Goal: Task Accomplishment & Management: Manage account settings

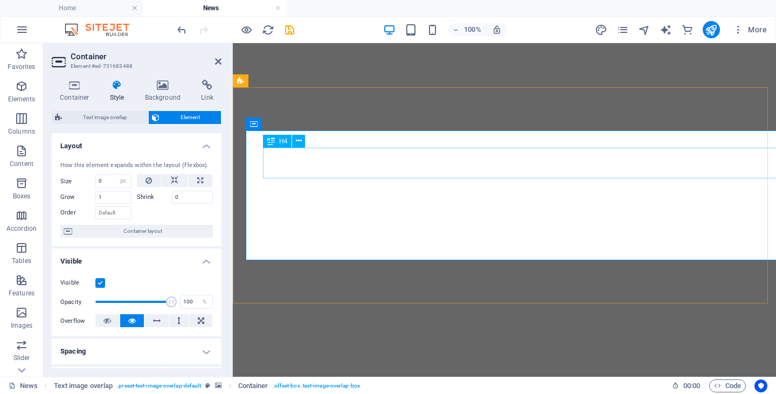
select select "px"
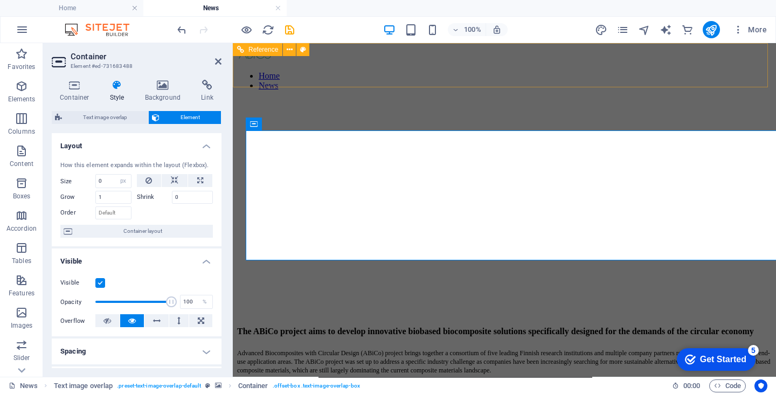
click at [724, 71] on nav "Home News" at bounding box center [504, 80] width 535 height 19
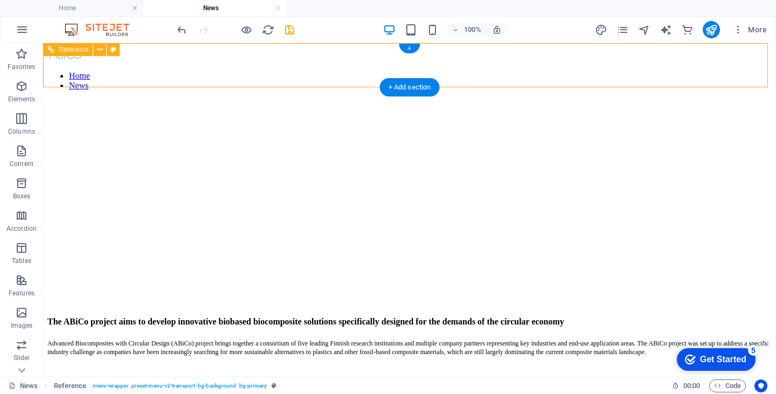
click at [692, 71] on nav "Home News" at bounding box center [409, 80] width 724 height 19
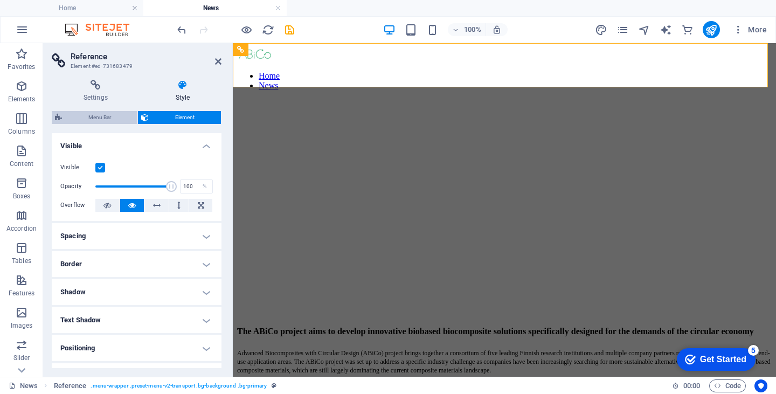
click at [101, 115] on span "Menu Bar" at bounding box center [99, 117] width 69 height 13
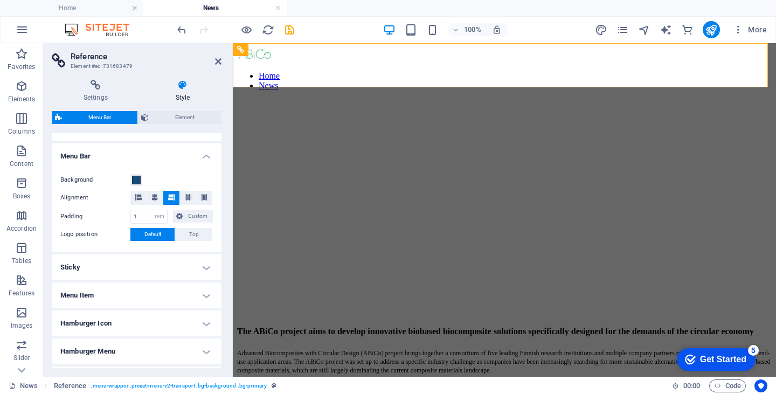
scroll to position [174, 0]
click at [136, 181] on span at bounding box center [136, 179] width 9 height 9
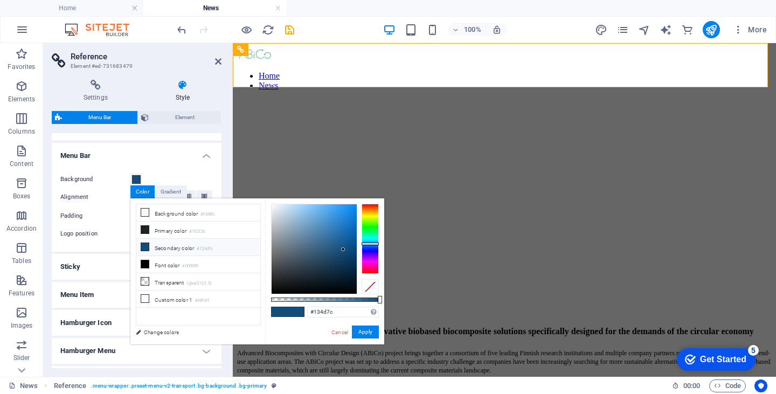
click at [143, 244] on icon at bounding box center [145, 247] width 8 height 8
click at [360, 330] on button "Apply" at bounding box center [365, 331] width 27 height 13
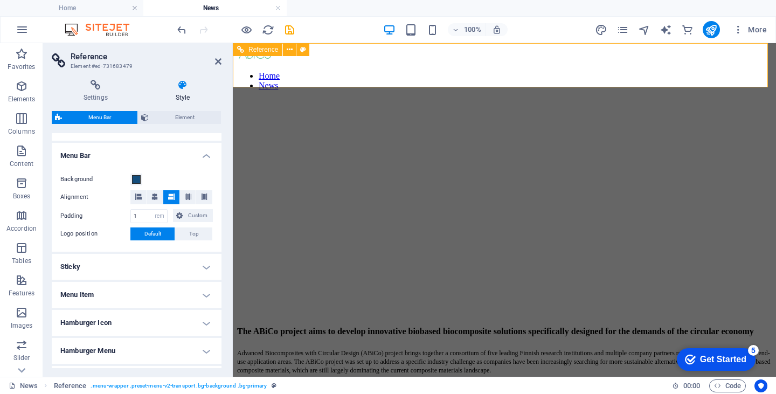
click at [239, 50] on icon at bounding box center [240, 49] width 7 height 13
click at [304, 48] on icon at bounding box center [303, 49] width 6 height 11
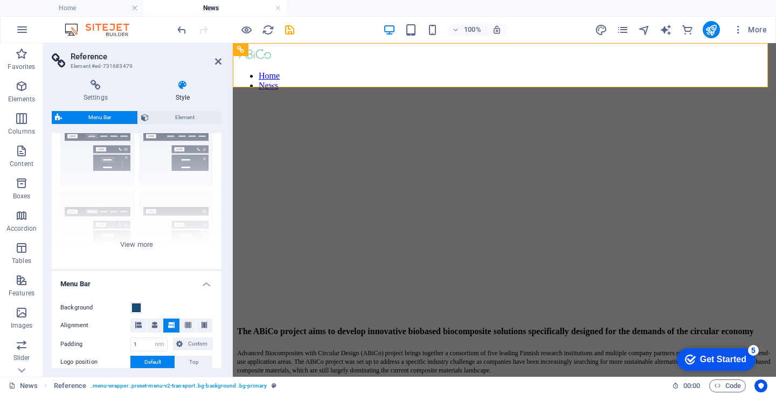
scroll to position [0, 0]
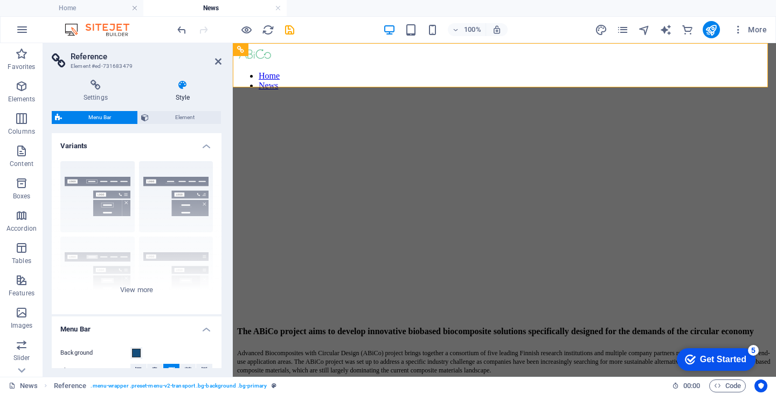
click at [183, 89] on icon at bounding box center [183, 85] width 78 height 11
click at [309, 220] on icon at bounding box center [309, 220] width 6 height 11
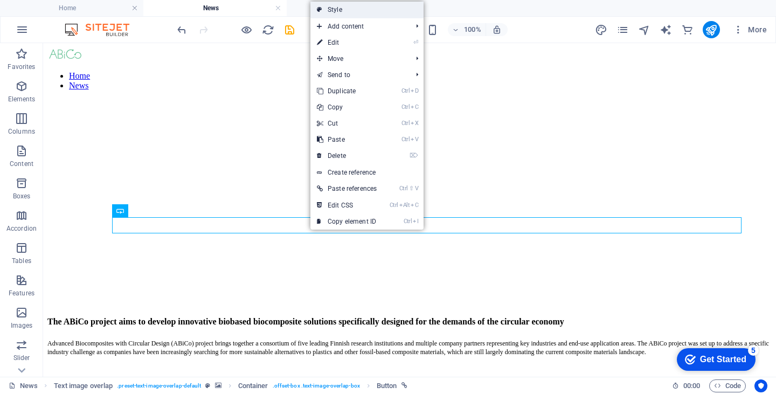
click at [337, 7] on link "Style" at bounding box center [366, 10] width 113 height 16
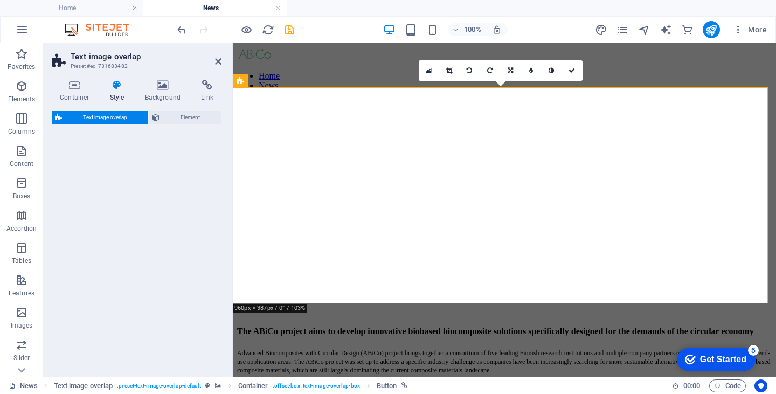
select select "rem"
select select "px"
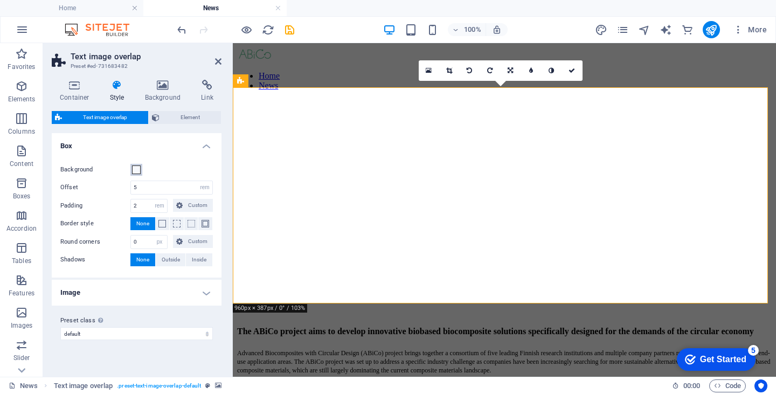
click at [140, 168] on span at bounding box center [136, 169] width 9 height 9
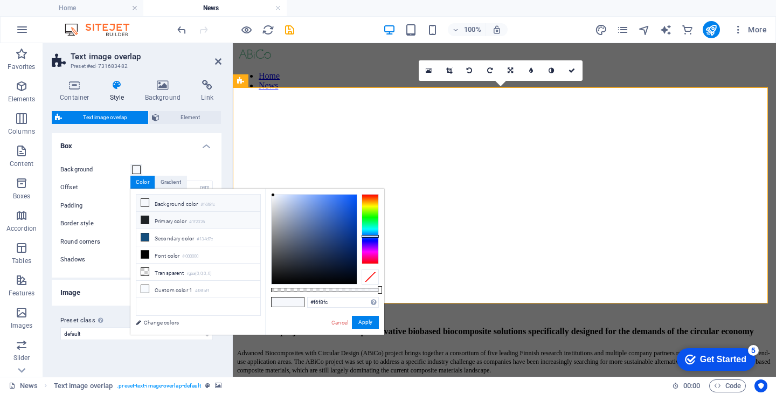
click at [143, 218] on icon at bounding box center [145, 220] width 8 height 8
type input "#1f2326"
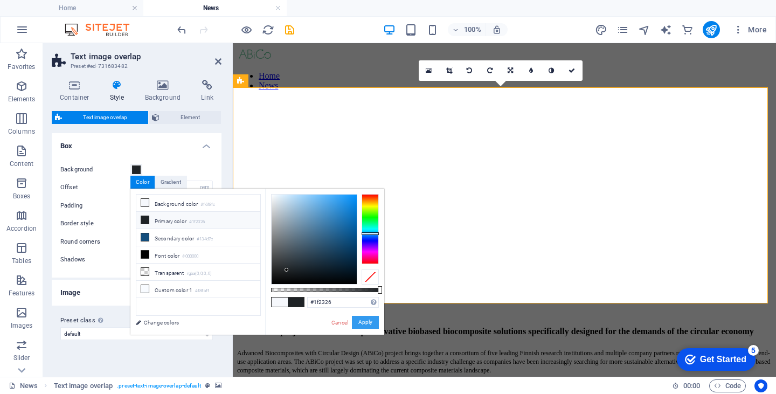
click at [360, 320] on button "Apply" at bounding box center [365, 322] width 27 height 13
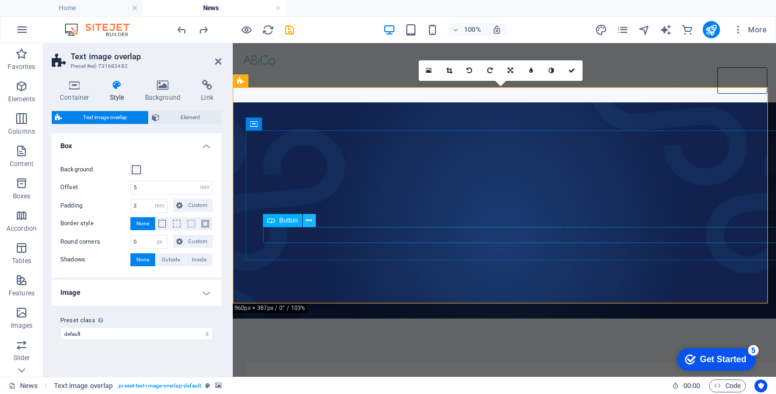
click at [309, 220] on icon at bounding box center [309, 220] width 6 height 11
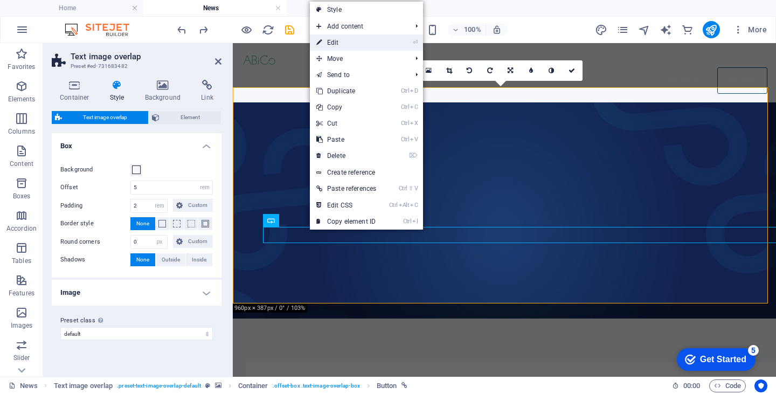
click at [335, 44] on link "⏎ Edit" at bounding box center [346, 42] width 73 height 16
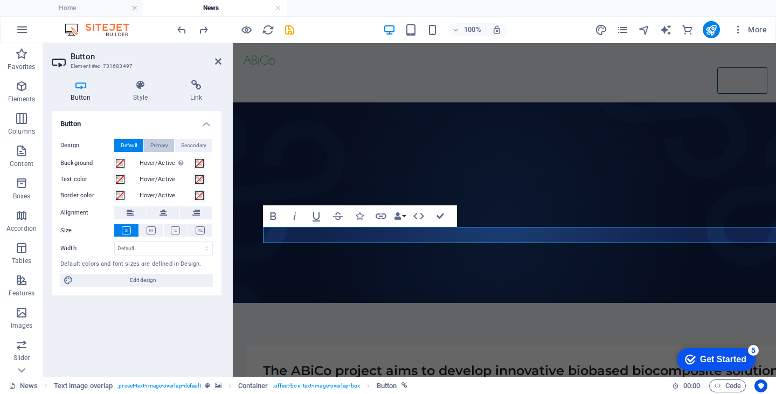
click at [161, 145] on span "Primary" at bounding box center [159, 145] width 18 height 13
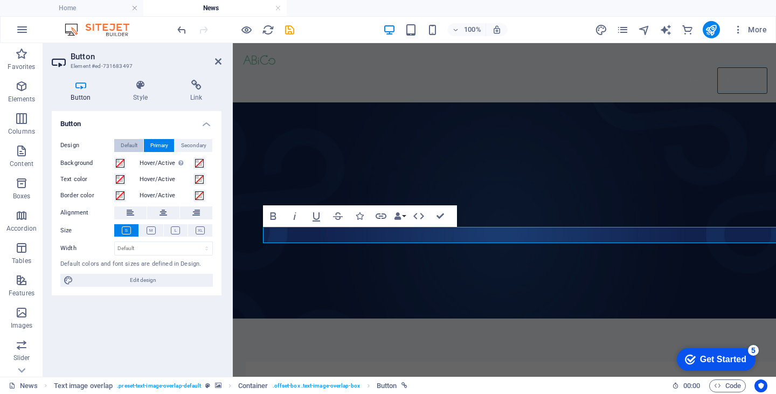
click at [133, 143] on span "Default" at bounding box center [129, 145] width 17 height 13
click at [143, 84] on icon at bounding box center [140, 85] width 53 height 11
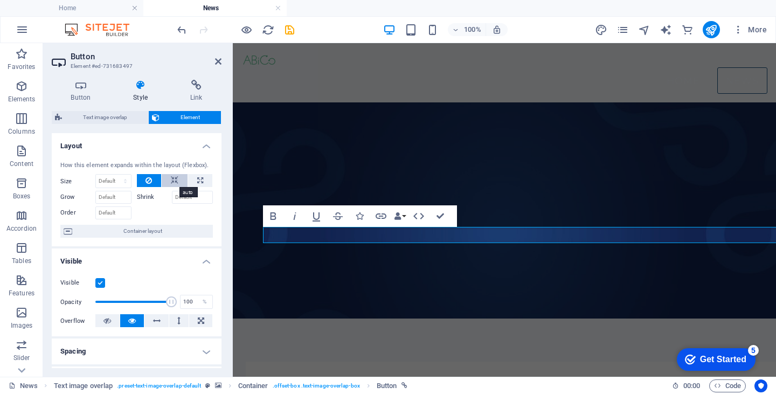
click at [173, 177] on icon at bounding box center [175, 180] width 8 height 13
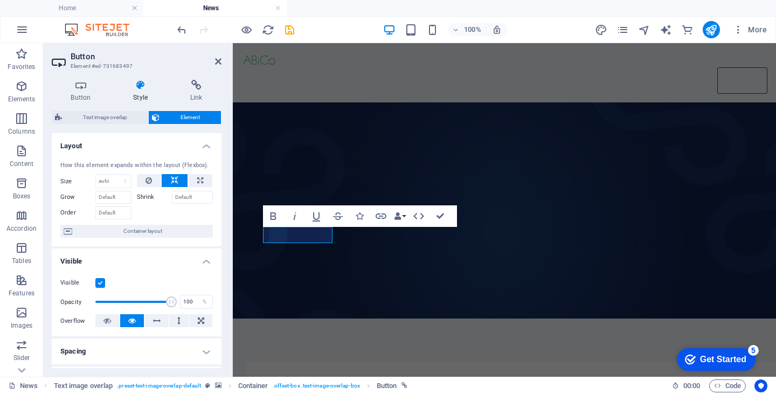
click at [157, 59] on h2 "Button" at bounding box center [146, 57] width 151 height 10
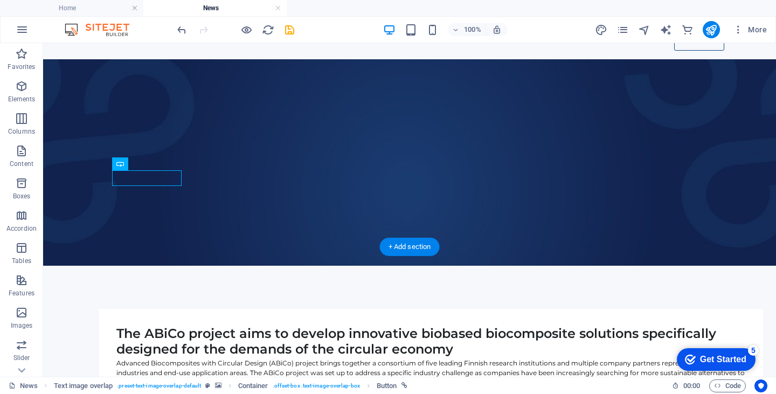
scroll to position [40, 0]
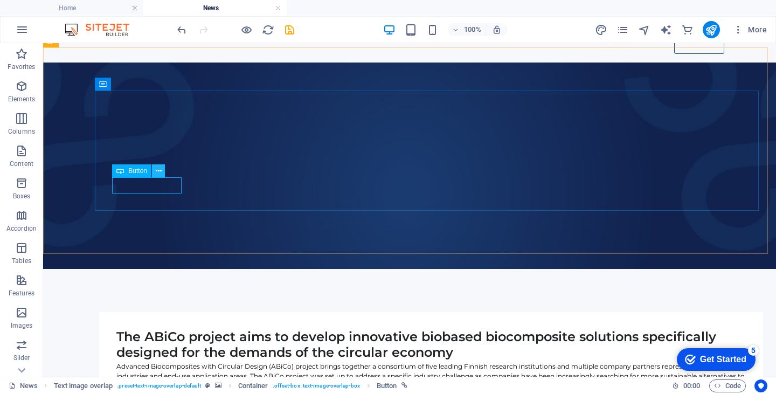
click at [158, 171] on icon at bounding box center [159, 170] width 6 height 11
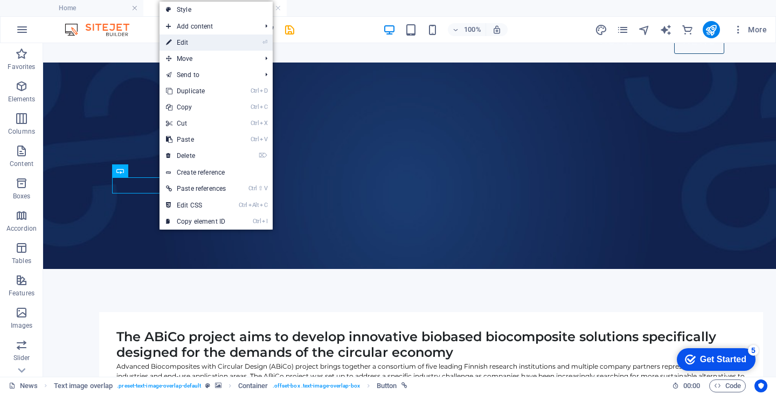
click at [188, 36] on link "⏎ Edit" at bounding box center [195, 42] width 73 height 16
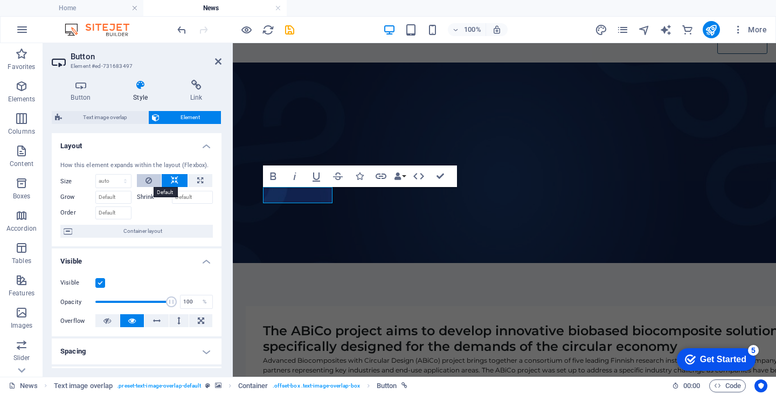
click at [149, 179] on icon at bounding box center [148, 180] width 6 height 13
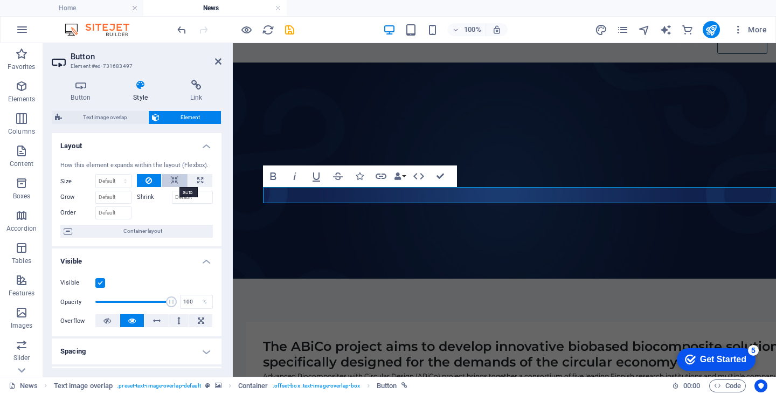
click at [174, 175] on icon at bounding box center [175, 180] width 8 height 13
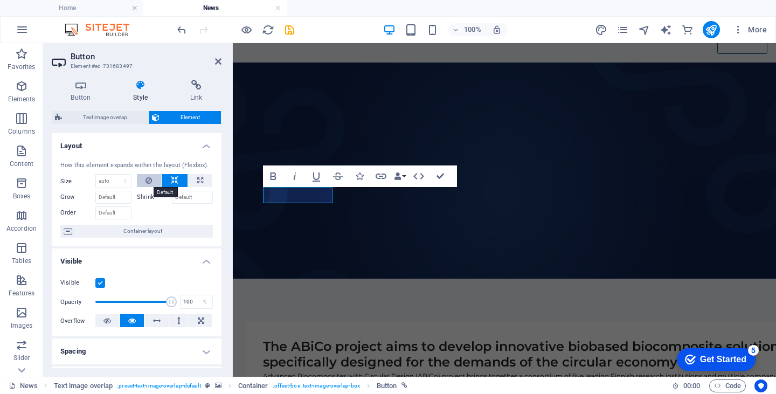
click at [148, 182] on icon at bounding box center [148, 180] width 6 height 13
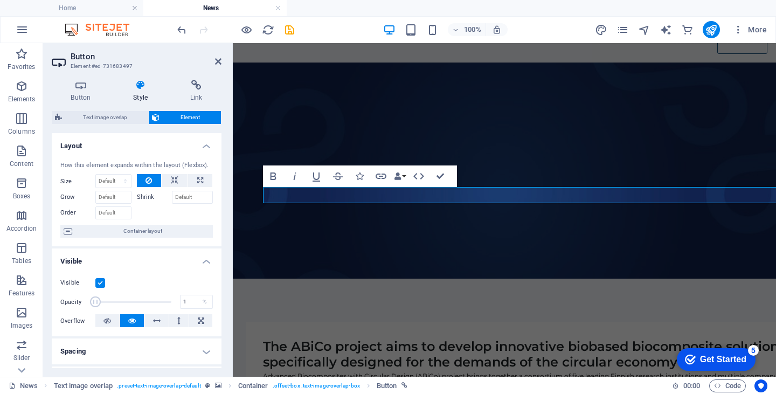
drag, startPoint x: 168, startPoint y: 302, endPoint x: 86, endPoint y: 288, distance: 83.5
click at [86, 288] on div "Visible Opacity 1 % Overflow" at bounding box center [137, 302] width 170 height 68
type input "100"
drag, startPoint x: 94, startPoint y: 302, endPoint x: 180, endPoint y: 299, distance: 85.7
click at [180, 299] on div "Opacity 100 %" at bounding box center [136, 302] width 152 height 16
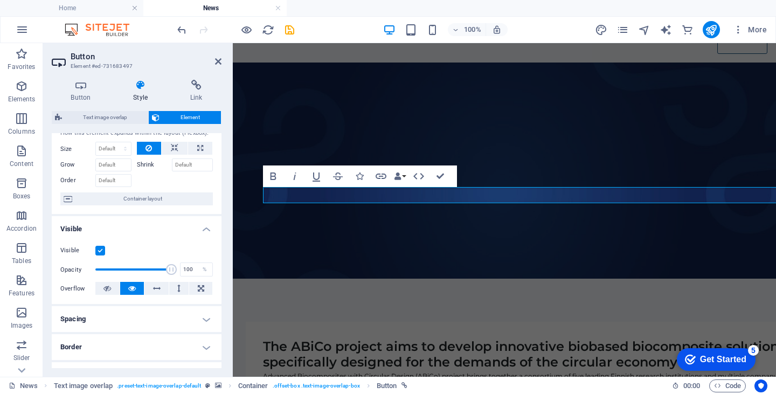
scroll to position [0, 0]
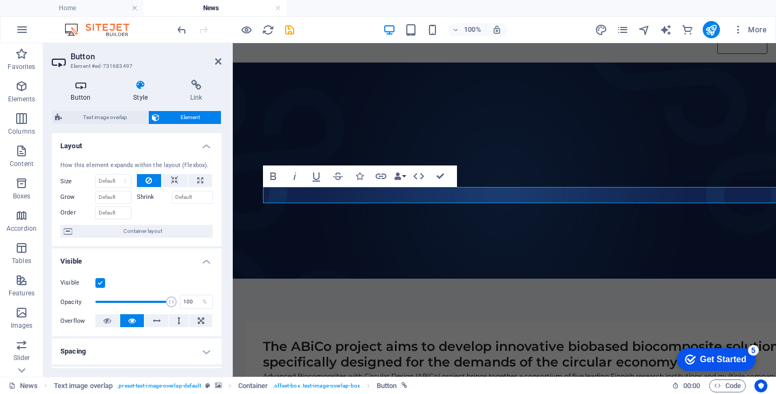
click at [85, 85] on icon at bounding box center [81, 85] width 58 height 11
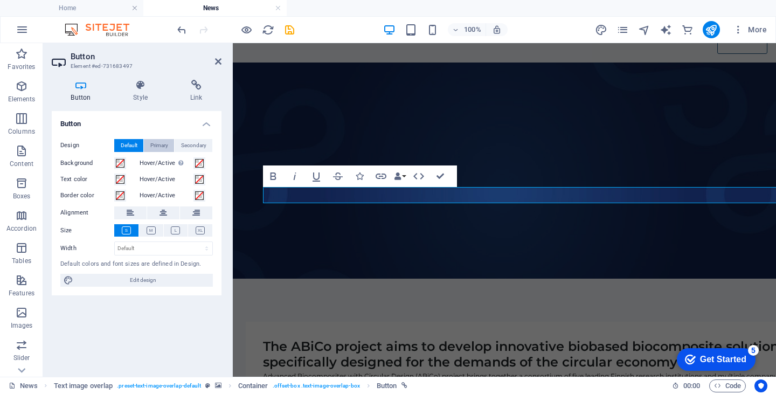
click at [157, 143] on span "Primary" at bounding box center [159, 145] width 18 height 13
click at [190, 144] on span "Secondary" at bounding box center [193, 145] width 25 height 13
click at [126, 145] on span "Default" at bounding box center [129, 145] width 17 height 13
click at [129, 279] on span "Edit design" at bounding box center [143, 280] width 133 height 13
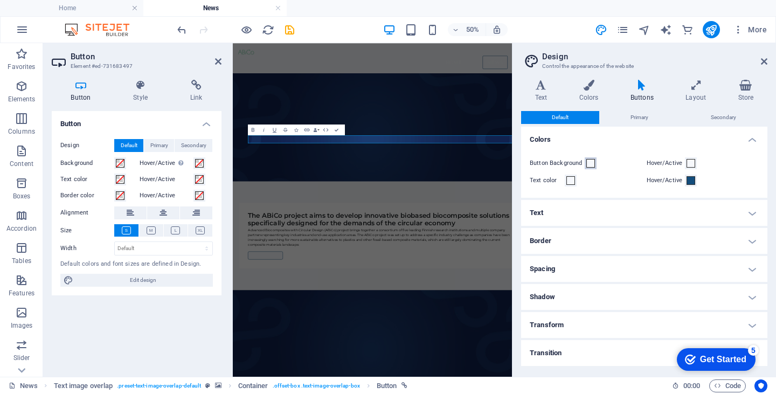
click at [588, 164] on span at bounding box center [590, 163] width 9 height 9
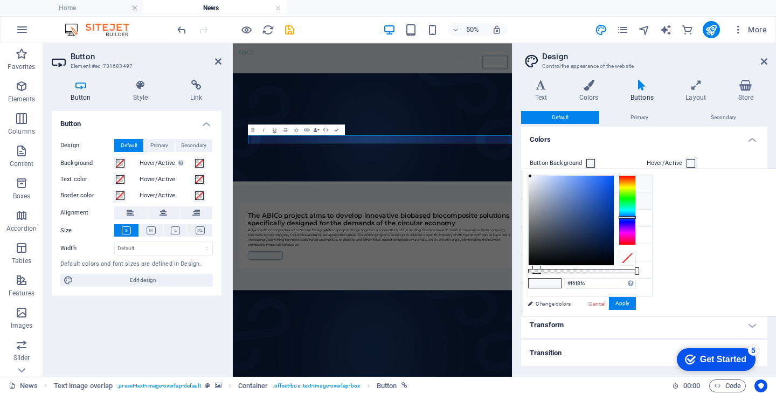
click at [536, 199] on icon at bounding box center [537, 201] width 8 height 8
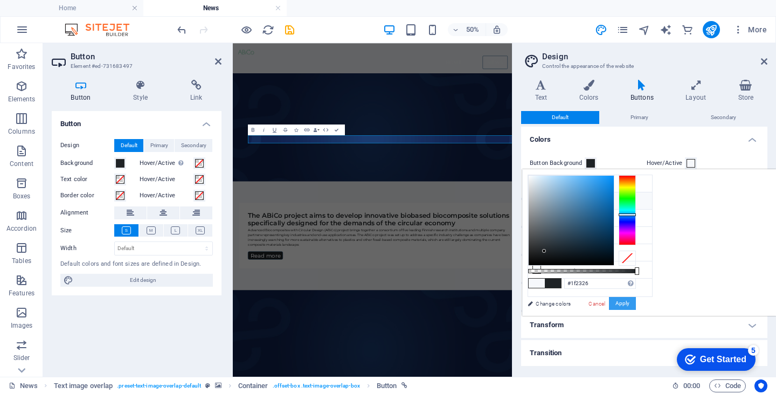
click at [636, 300] on button "Apply" at bounding box center [622, 303] width 27 height 13
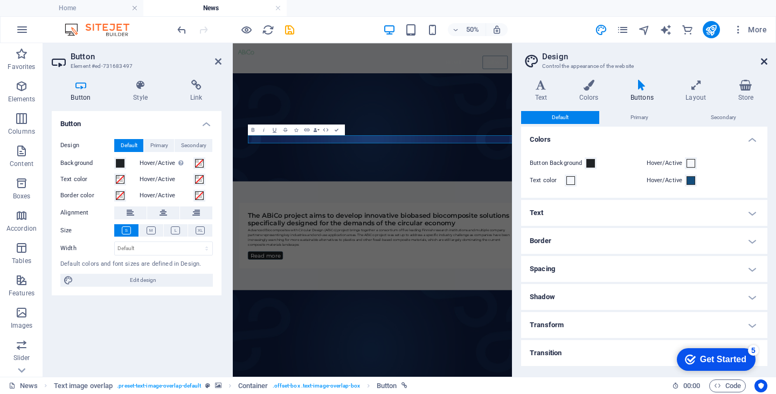
click at [762, 63] on icon at bounding box center [764, 61] width 6 height 9
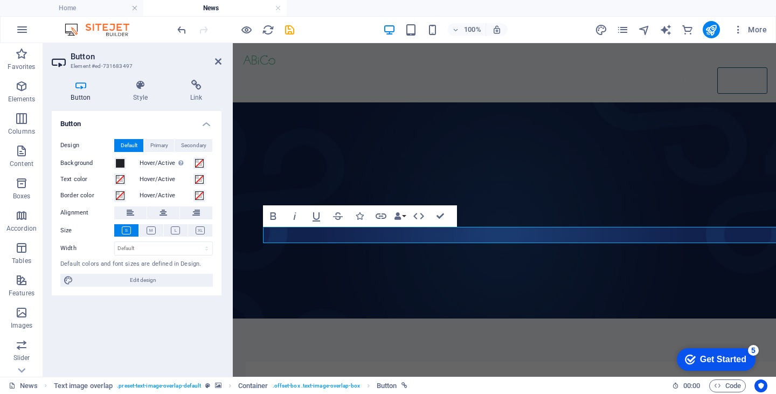
click at [438, 273] on figure at bounding box center [504, 210] width 543 height 216
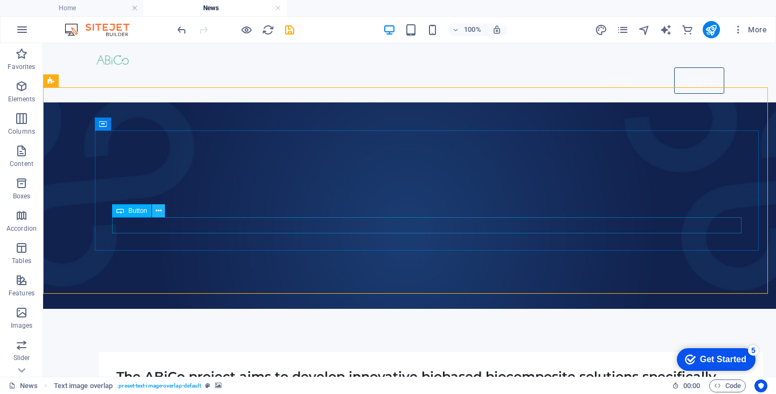
click at [157, 215] on icon at bounding box center [159, 210] width 6 height 11
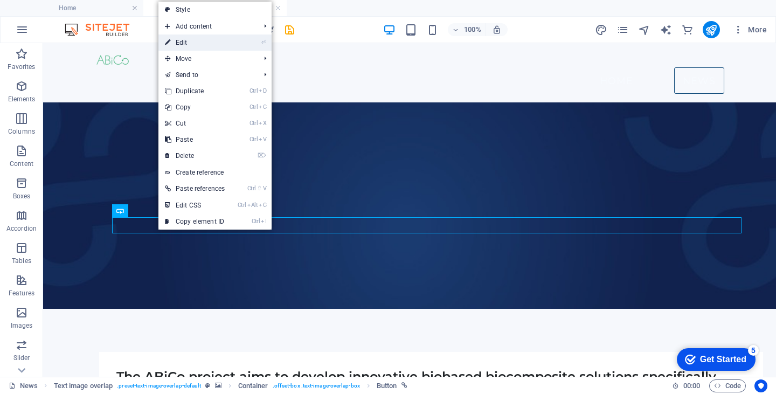
click at [183, 43] on link "⏎ Edit" at bounding box center [194, 42] width 73 height 16
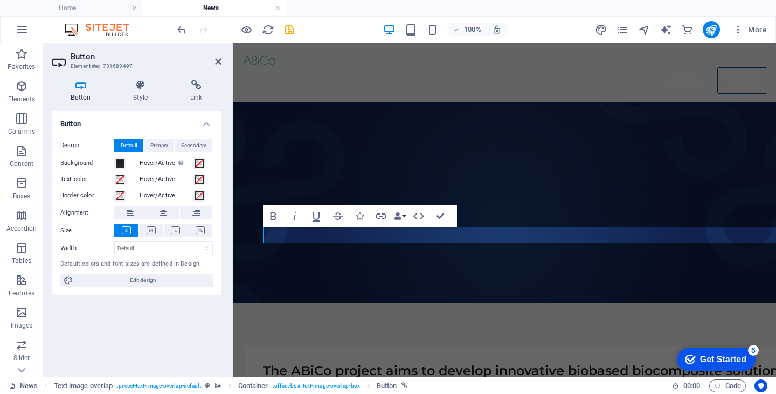
click at [82, 88] on icon at bounding box center [81, 85] width 58 height 11
click at [134, 276] on span "Edit design" at bounding box center [143, 280] width 133 height 13
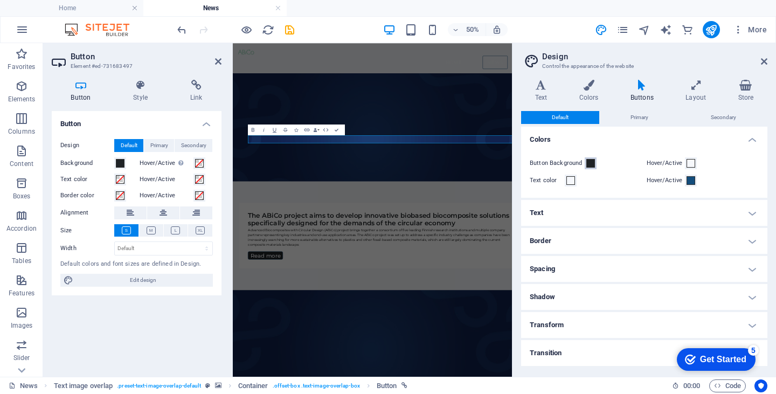
click at [590, 165] on span at bounding box center [590, 163] width 9 height 9
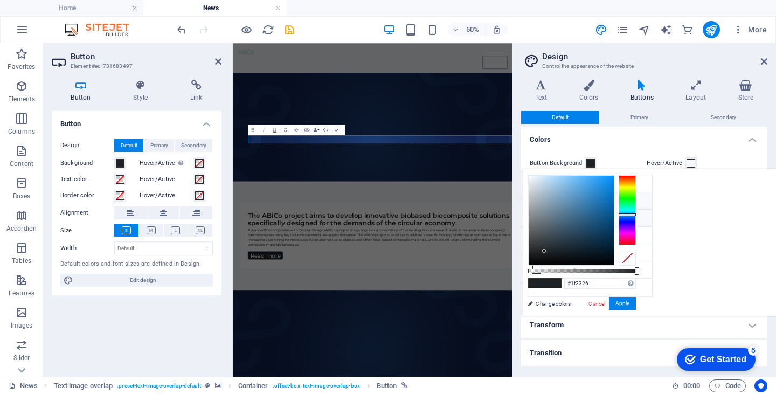
click at [536, 218] on icon at bounding box center [537, 218] width 8 height 8
type input "#134d7c"
click at [636, 302] on button "Apply" at bounding box center [622, 303] width 27 height 13
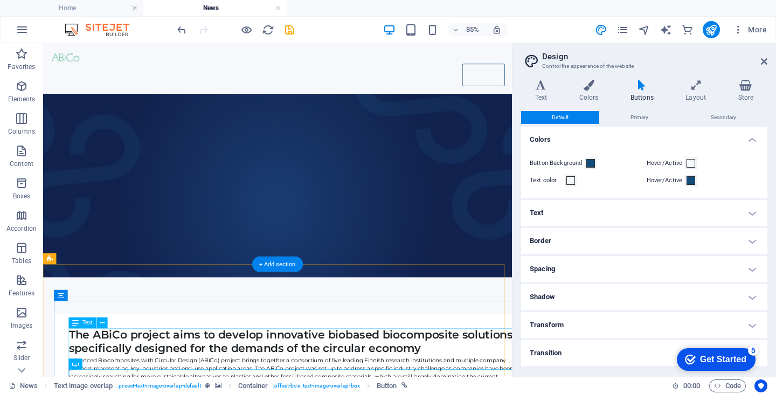
scroll to position [68, 0]
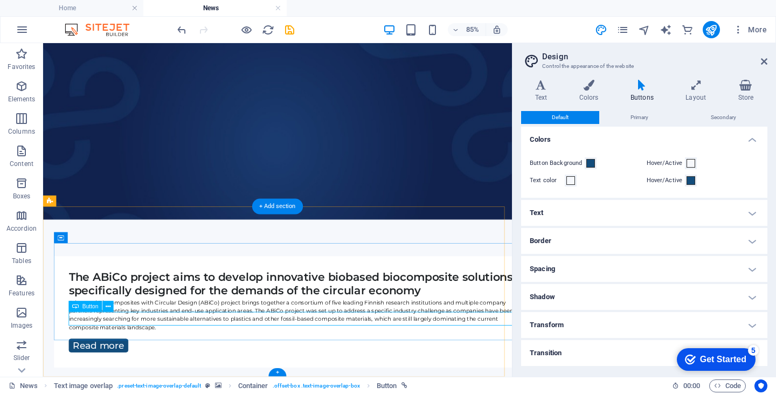
click at [108, 307] on icon at bounding box center [108, 307] width 5 height 10
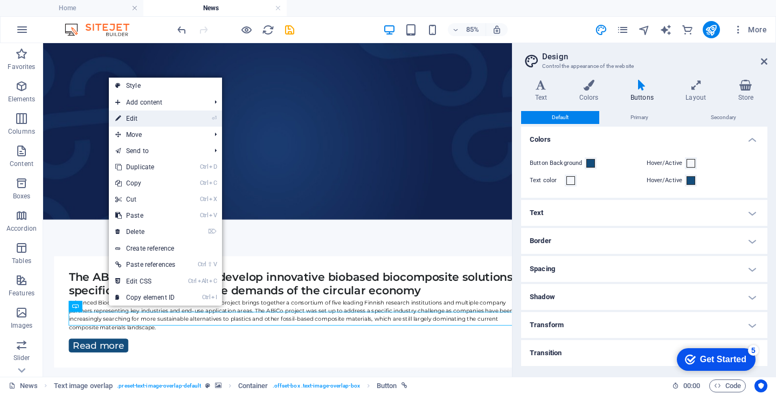
click at [136, 116] on link "⏎ Edit" at bounding box center [145, 118] width 73 height 16
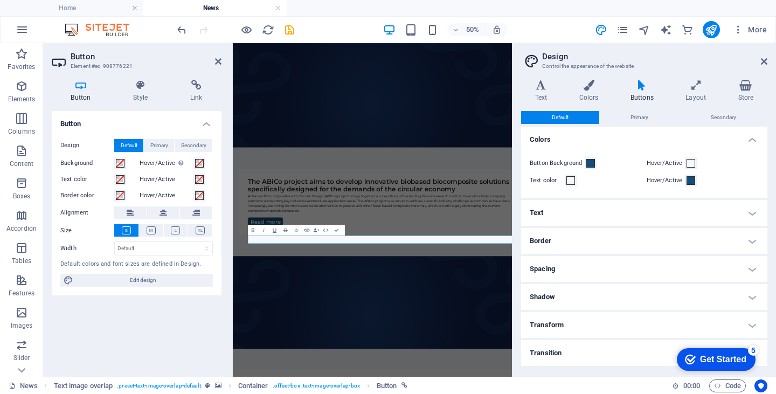
scroll to position [0, 0]
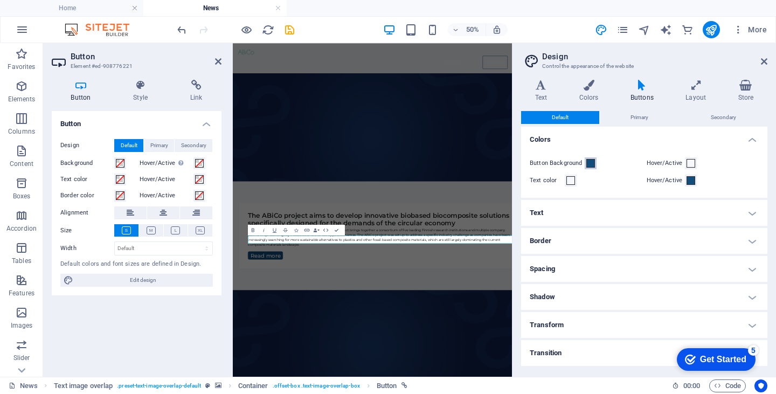
click at [591, 163] on span at bounding box center [590, 163] width 9 height 9
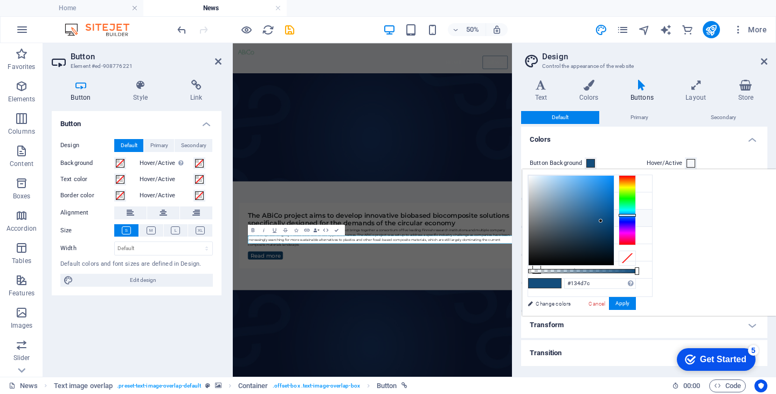
click at [561, 215] on li "Secondary color #134d7c" at bounding box center [590, 218] width 124 height 17
click at [636, 303] on button "Apply" at bounding box center [622, 303] width 27 height 13
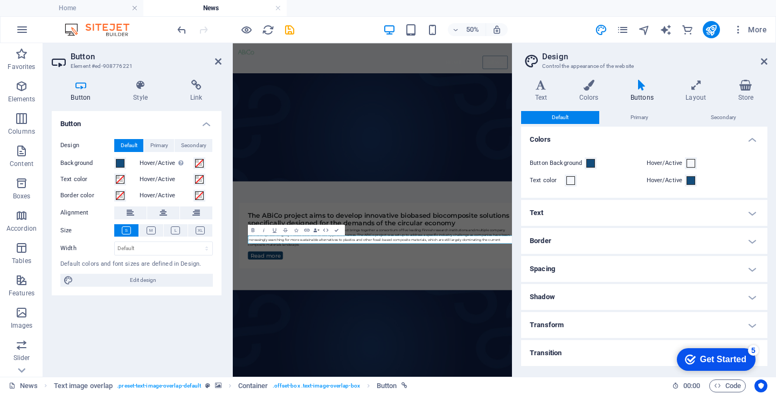
click at [766, 61] on icon at bounding box center [764, 61] width 6 height 9
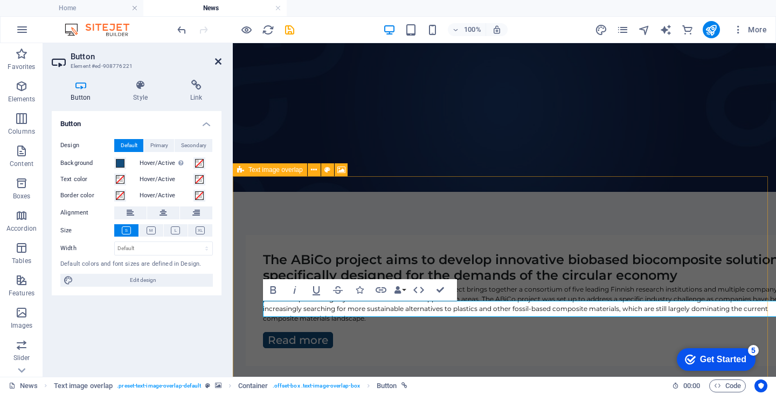
click at [218, 64] on icon at bounding box center [218, 61] width 6 height 9
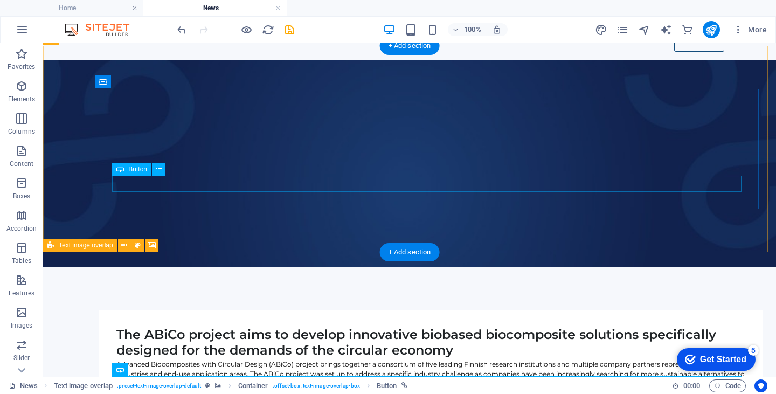
scroll to position [41, 0]
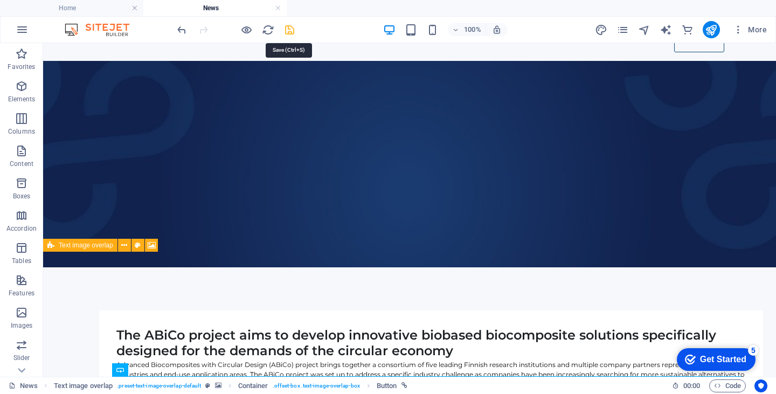
click at [288, 30] on icon "save" at bounding box center [289, 30] width 12 height 12
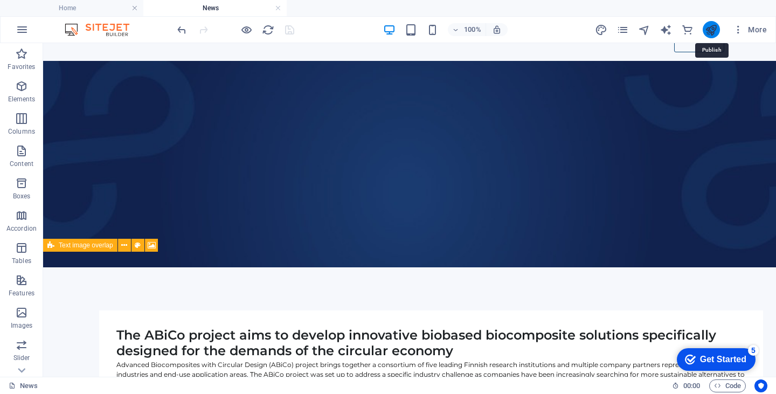
click at [714, 30] on icon "publish" at bounding box center [711, 30] width 12 height 12
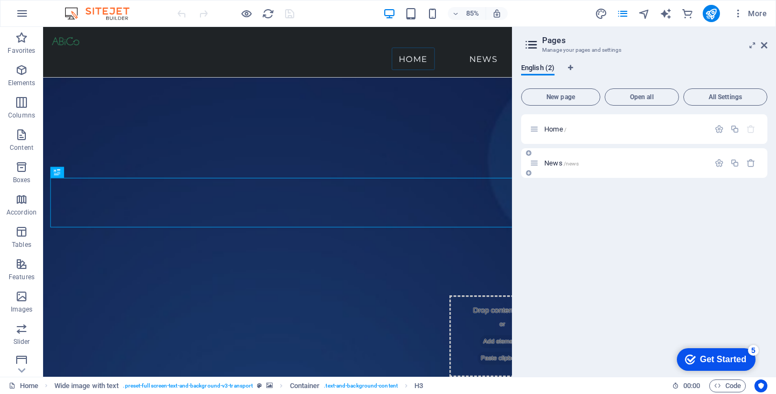
click at [554, 159] on span "News /news" at bounding box center [561, 163] width 34 height 8
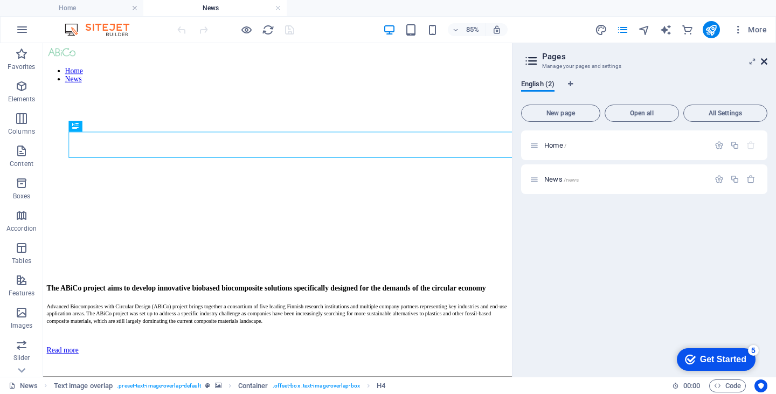
click at [764, 63] on icon at bounding box center [764, 61] width 6 height 9
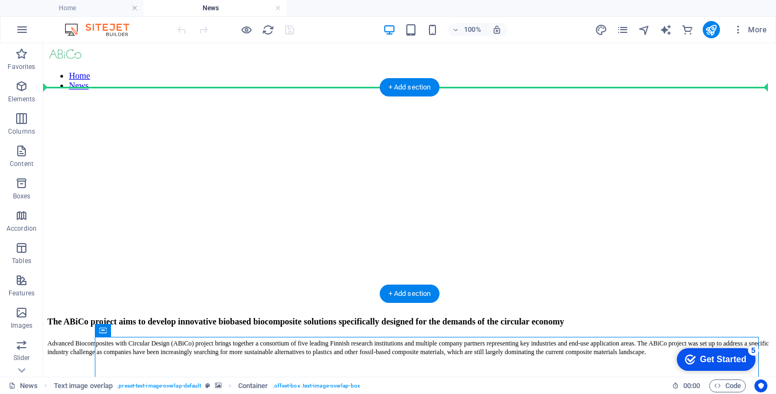
drag, startPoint x: 143, startPoint y: 311, endPoint x: 102, endPoint y: 108, distance: 207.3
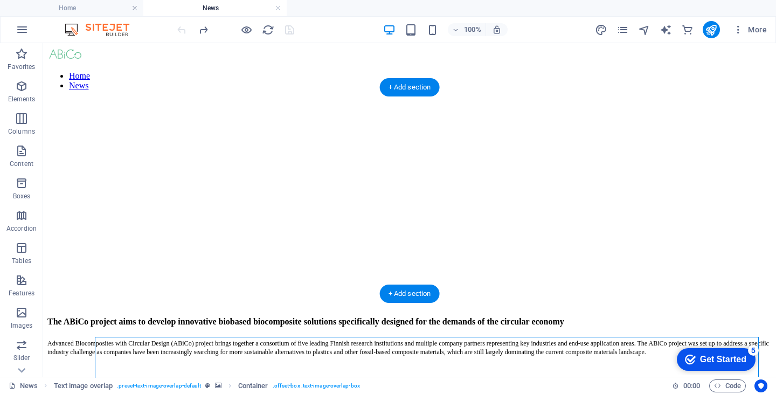
click at [412, 99] on figure at bounding box center [409, 99] width 724 height 0
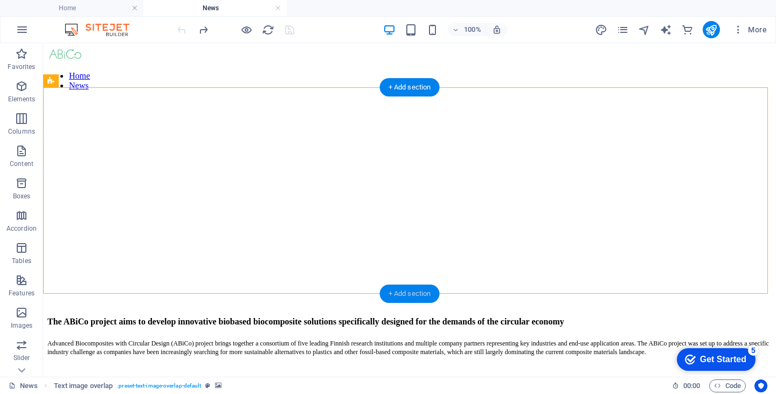
click at [410, 293] on div "+ Add section" at bounding box center [410, 294] width 60 height 18
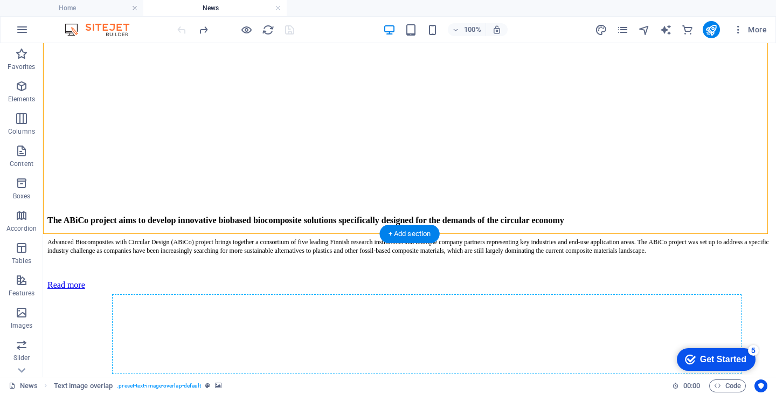
scroll to position [117, 0]
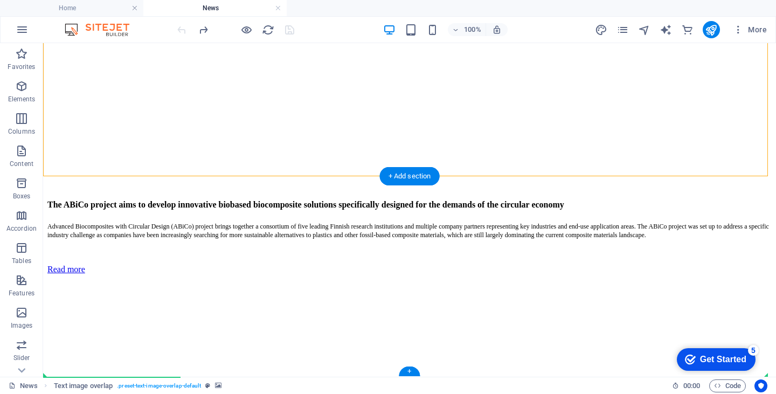
drag, startPoint x: 146, startPoint y: 167, endPoint x: 191, endPoint y: 358, distance: 197.0
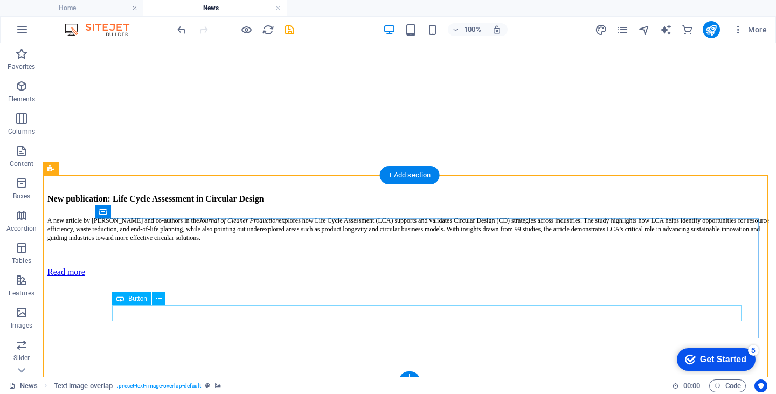
scroll to position [110, 0]
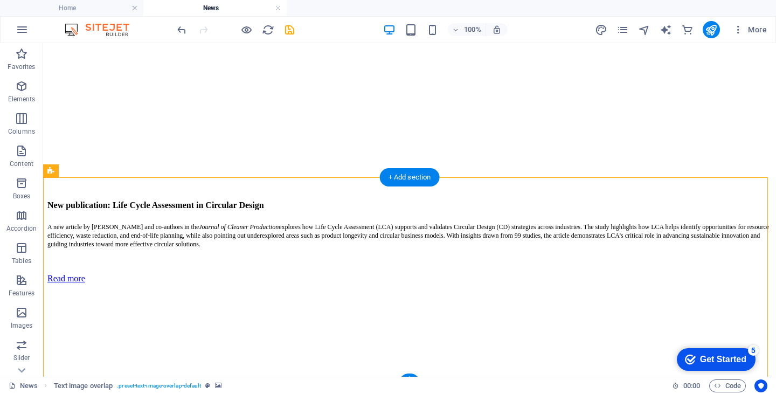
click at [235, 283] on figure at bounding box center [409, 283] width 724 height 0
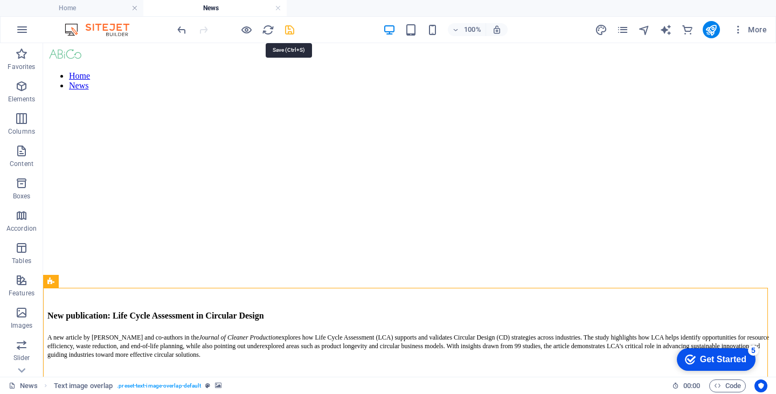
click at [292, 29] on icon "save" at bounding box center [289, 30] width 12 height 12
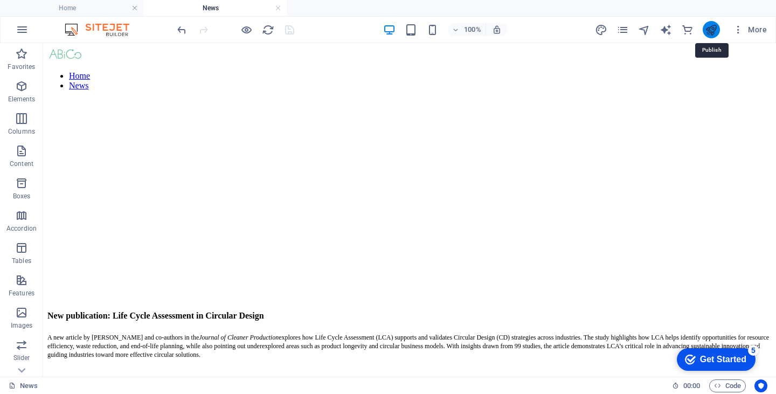
click at [711, 27] on icon "publish" at bounding box center [711, 30] width 12 height 12
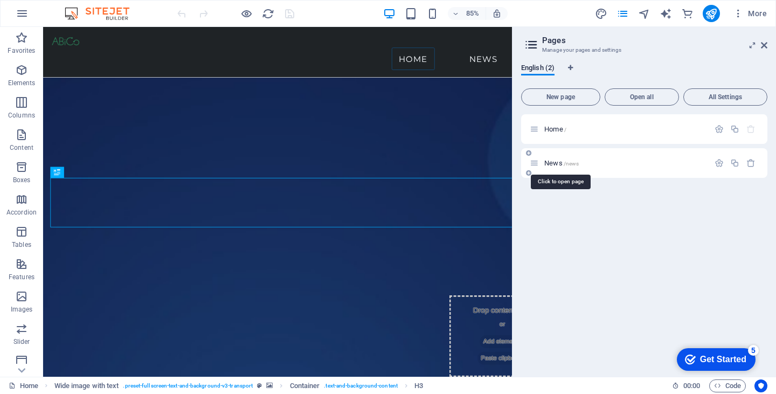
click at [550, 162] on span "News /news" at bounding box center [561, 163] width 34 height 8
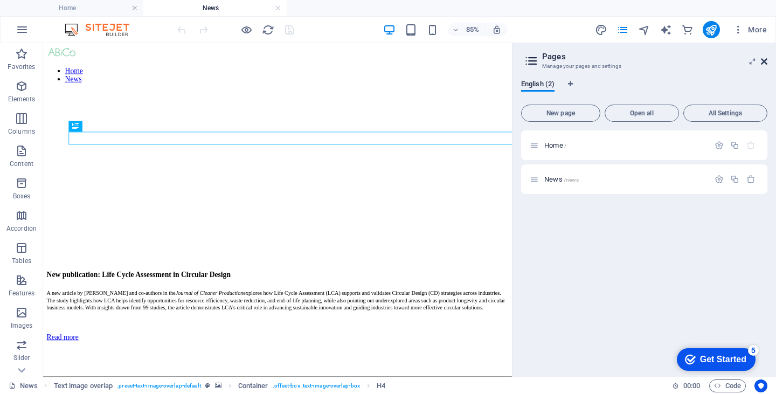
click at [0, 0] on icon at bounding box center [0, 0] width 0 height 0
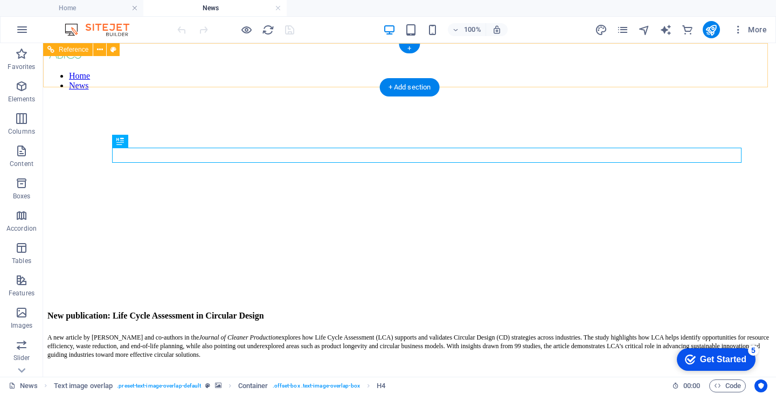
click at [686, 71] on nav "Home News" at bounding box center [409, 80] width 724 height 19
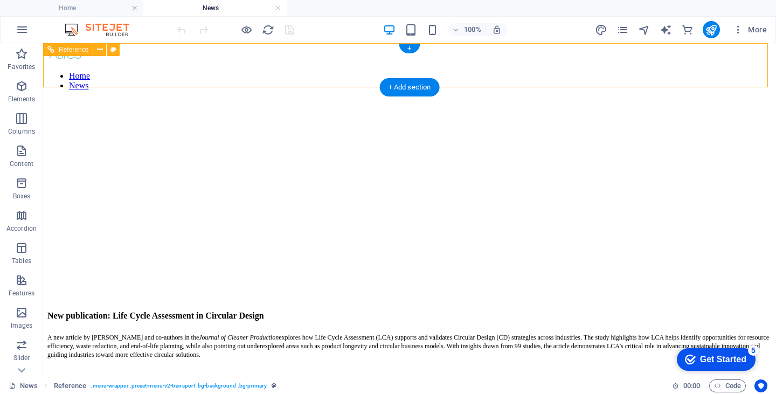
click at [685, 71] on nav "Home News" at bounding box center [409, 80] width 724 height 19
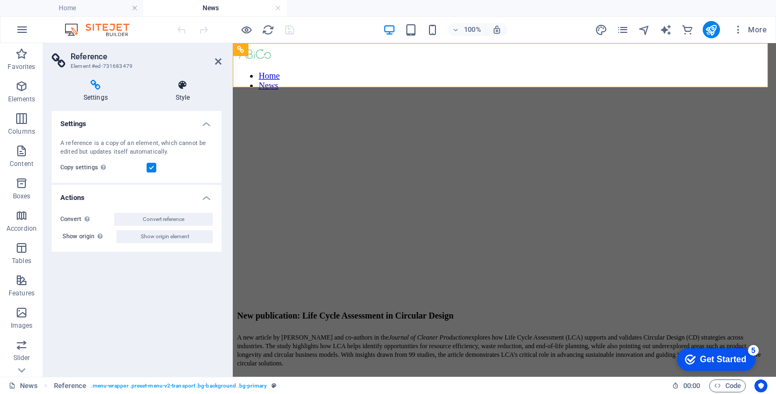
click at [181, 89] on icon at bounding box center [183, 85] width 78 height 11
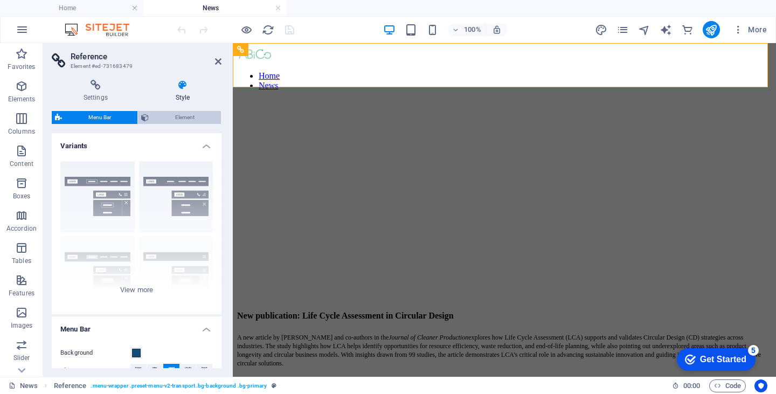
click at [176, 116] on span "Element" at bounding box center [185, 117] width 66 height 13
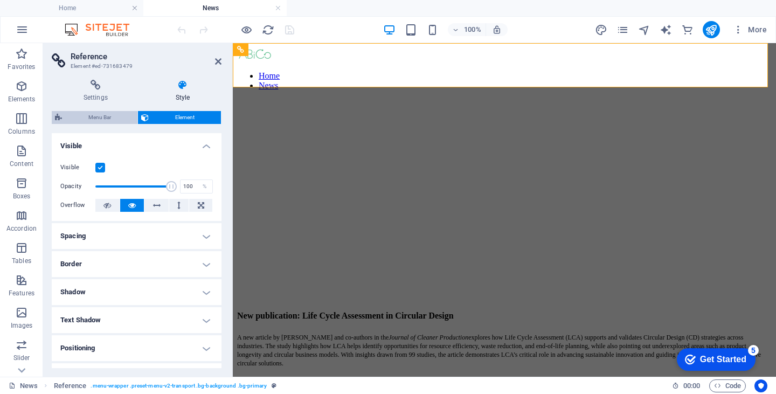
click at [98, 122] on span "Menu Bar" at bounding box center [99, 117] width 69 height 13
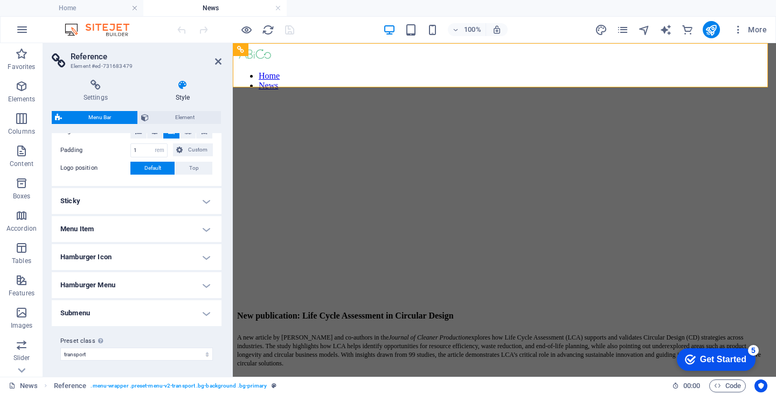
scroll to position [178, 0]
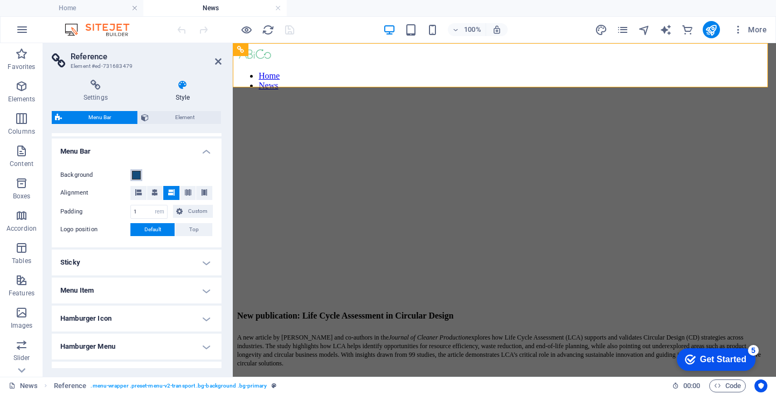
click at [136, 174] on span at bounding box center [136, 175] width 9 height 9
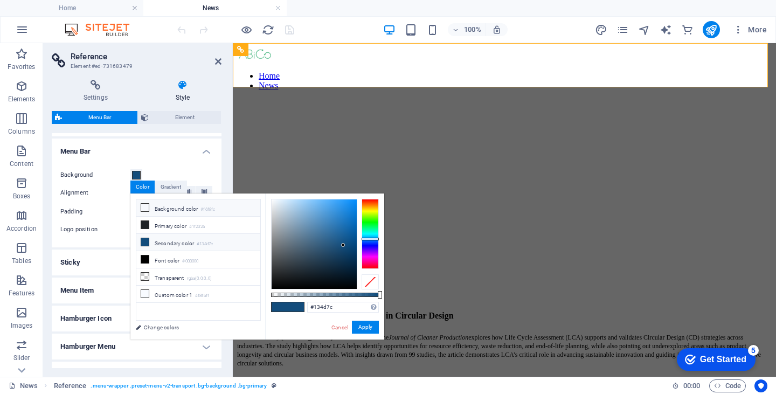
click at [142, 205] on icon at bounding box center [145, 208] width 8 height 8
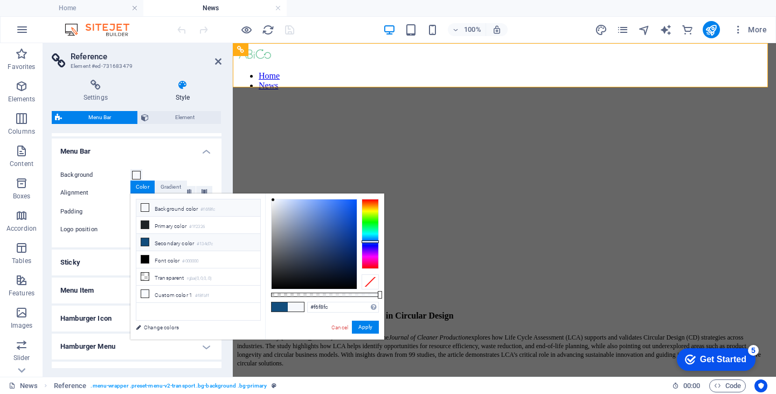
click at [144, 242] on icon at bounding box center [145, 242] width 8 height 8
type input "#134d7c"
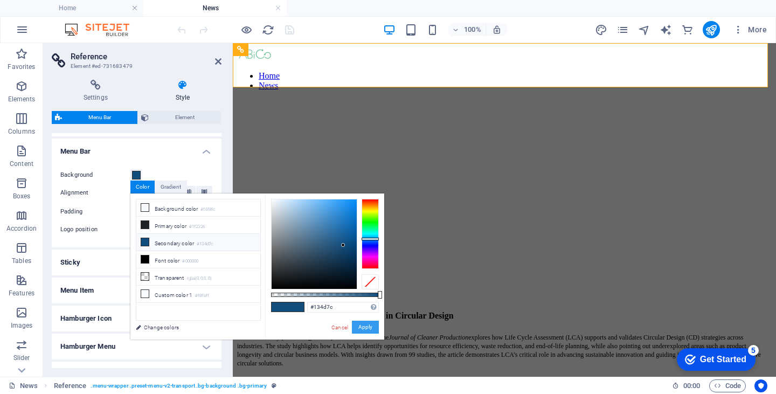
click at [362, 322] on button "Apply" at bounding box center [365, 327] width 27 height 13
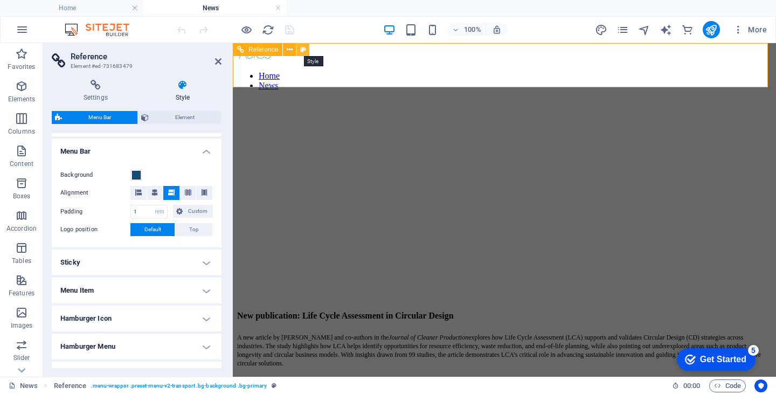
click at [303, 47] on icon at bounding box center [303, 49] width 6 height 11
click at [221, 60] on icon at bounding box center [218, 61] width 6 height 9
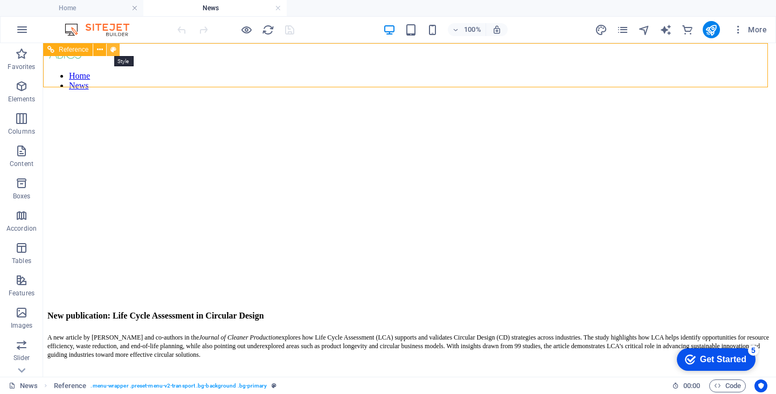
click at [114, 50] on icon at bounding box center [113, 49] width 6 height 11
select select "rem"
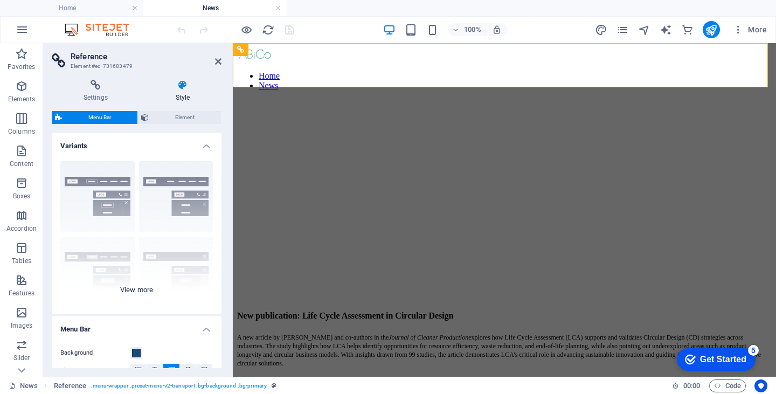
click at [168, 181] on div "Border Centered Default Fixed Loki Trigger Wide XXL" at bounding box center [137, 233] width 170 height 162
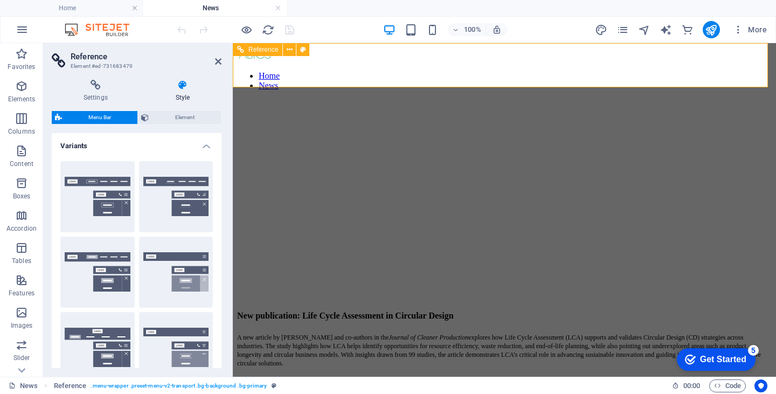
click at [734, 71] on nav "Home News" at bounding box center [504, 80] width 535 height 19
click at [189, 115] on span "Element" at bounding box center [185, 117] width 66 height 13
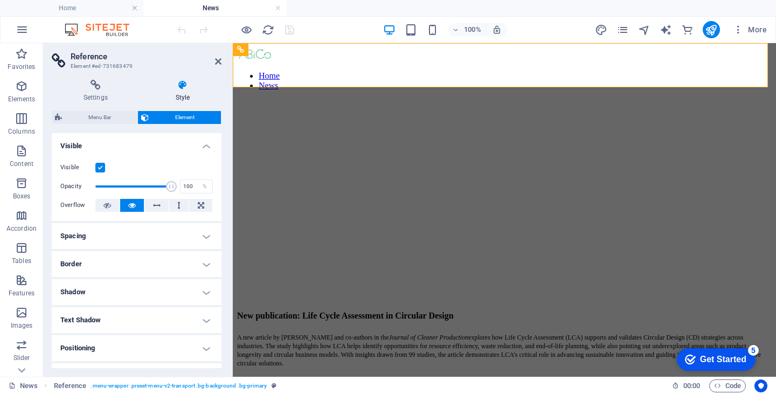
click at [97, 166] on label at bounding box center [100, 168] width 10 height 10
click at [0, 0] on input "Visible" at bounding box center [0, 0] width 0 height 0
click at [97, 166] on label at bounding box center [100, 168] width 10 height 10
click at [0, 0] on input "Visible" at bounding box center [0, 0] width 0 height 0
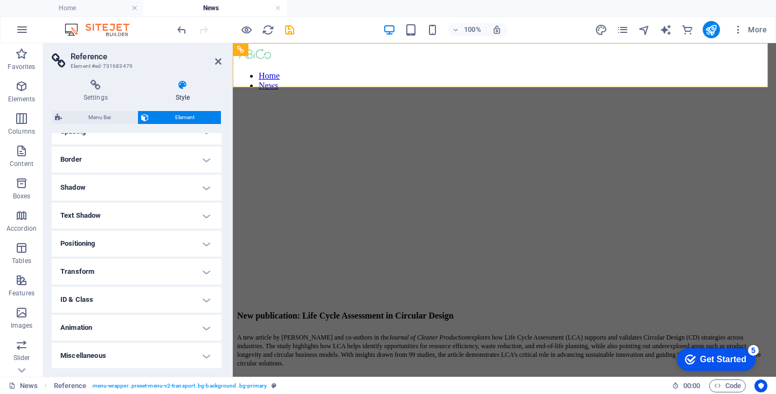
click at [113, 354] on h4 "Miscellaneous" at bounding box center [137, 356] width 170 height 26
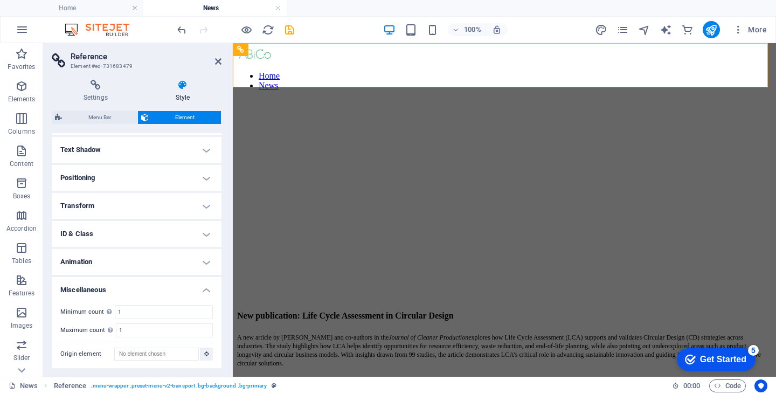
click at [106, 262] on h4 "Animation" at bounding box center [137, 262] width 170 height 26
click at [108, 233] on h4 "ID & Class" at bounding box center [137, 234] width 170 height 26
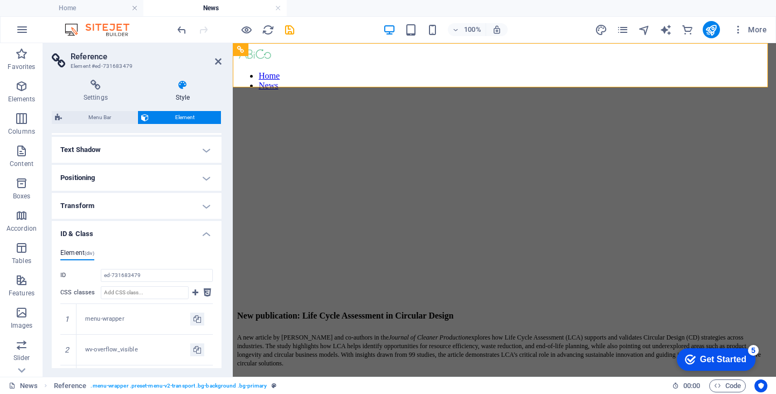
click at [110, 206] on h4 "Transform" at bounding box center [137, 206] width 170 height 26
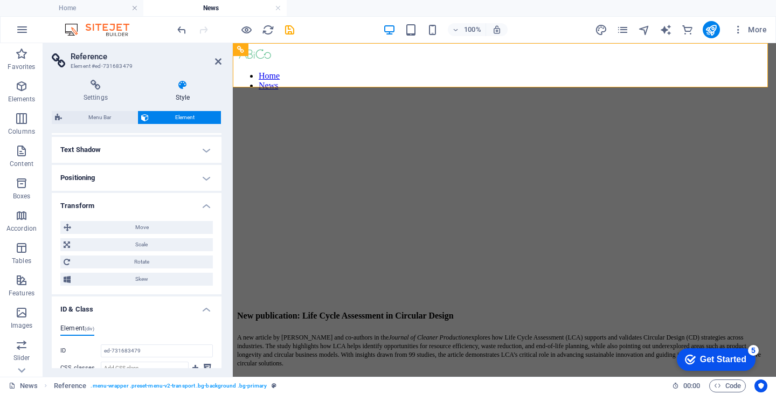
click at [121, 176] on h4 "Positioning" at bounding box center [137, 178] width 170 height 26
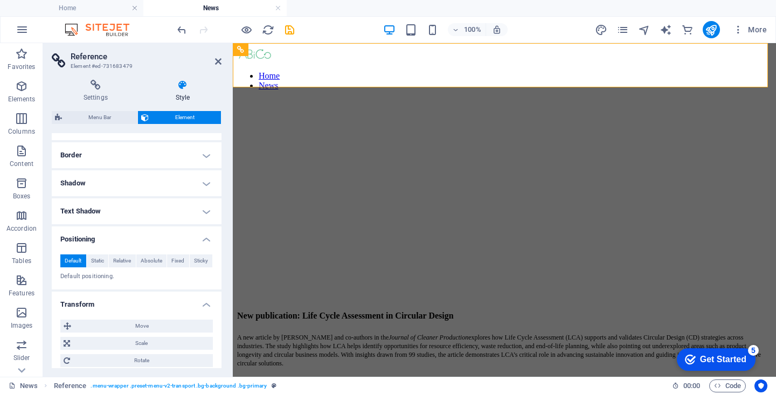
scroll to position [108, 0]
click at [120, 207] on h4 "Text Shadow" at bounding box center [137, 212] width 170 height 26
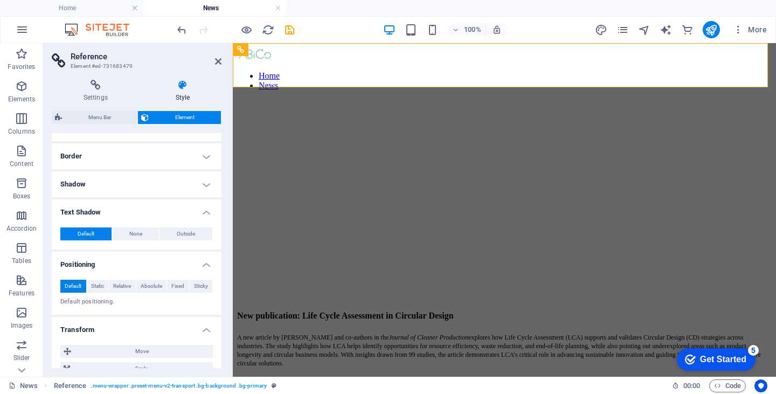
click at [122, 178] on h4 "Shadow" at bounding box center [137, 184] width 170 height 26
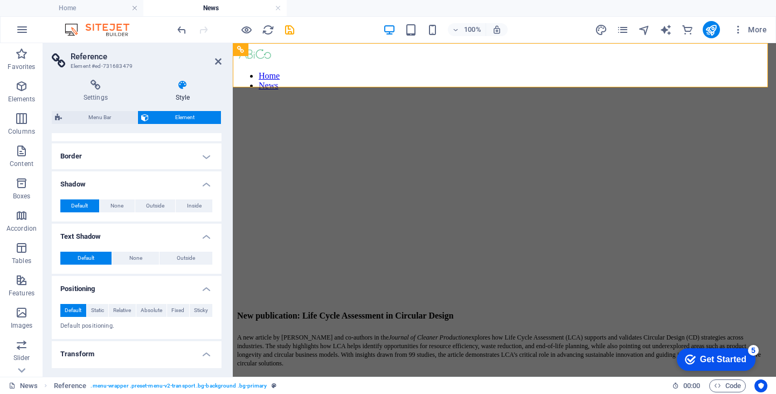
click at [123, 151] on h4 "Border" at bounding box center [137, 156] width 170 height 26
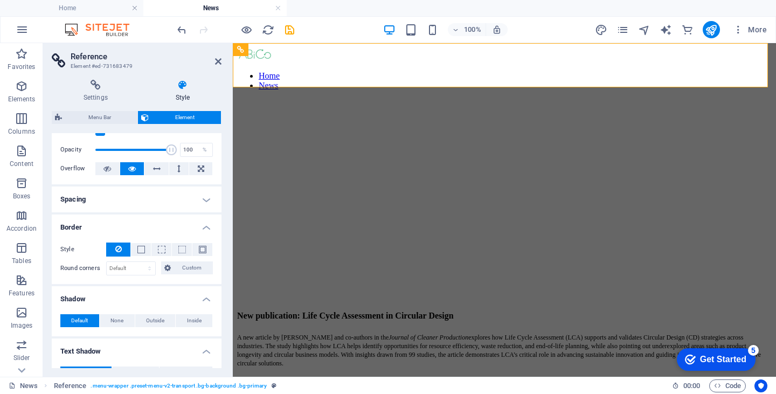
scroll to position [0, 0]
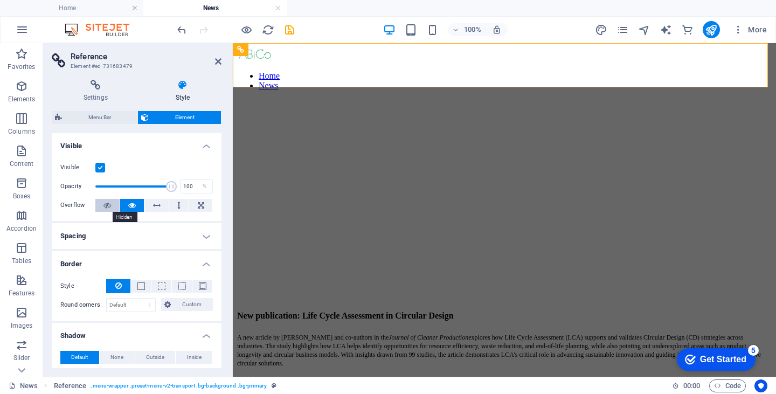
click at [110, 203] on icon at bounding box center [107, 205] width 8 height 13
click at [134, 205] on icon at bounding box center [132, 205] width 8 height 13
click at [96, 116] on span "Menu Bar" at bounding box center [99, 117] width 69 height 13
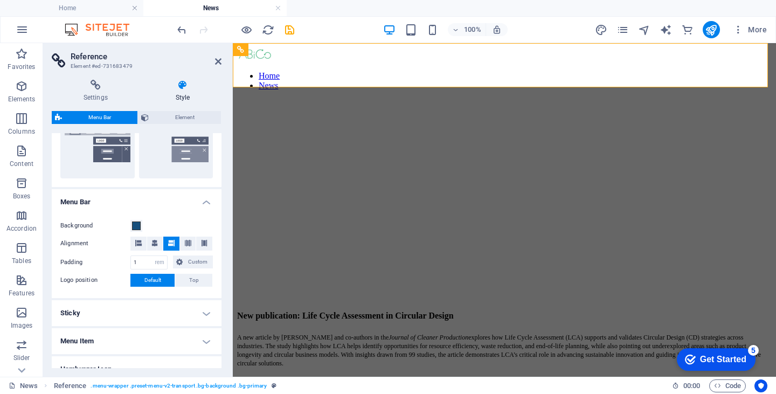
scroll to position [392, 0]
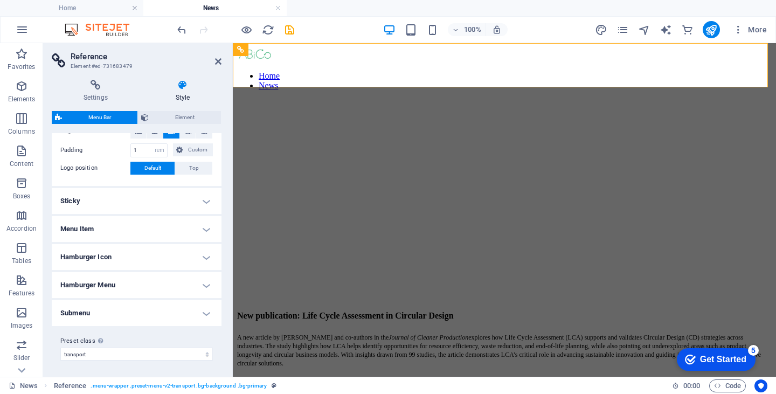
click at [107, 231] on h4 "Menu Item" at bounding box center [137, 229] width 170 height 26
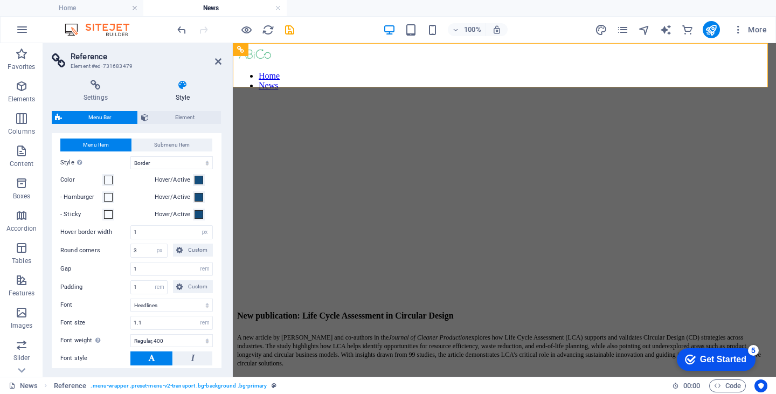
scroll to position [500, 0]
click at [107, 177] on span at bounding box center [108, 180] width 9 height 9
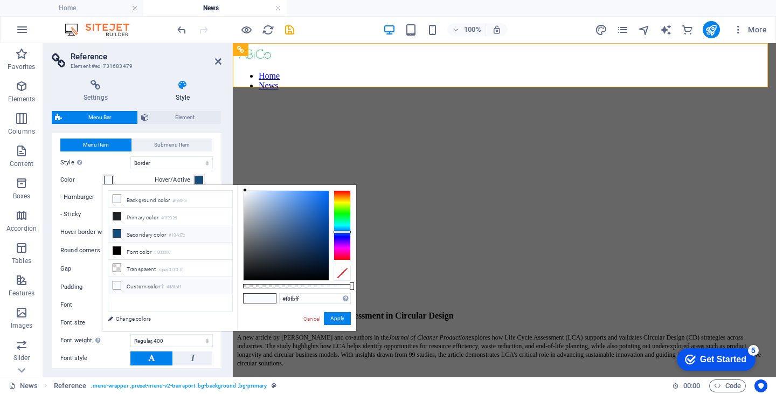
click at [116, 231] on icon at bounding box center [117, 234] width 8 height 8
type input "#134d7c"
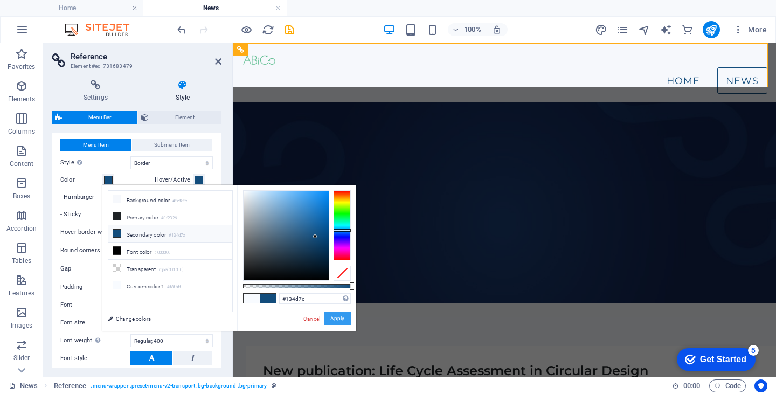
click at [333, 320] on button "Apply" at bounding box center [337, 318] width 27 height 13
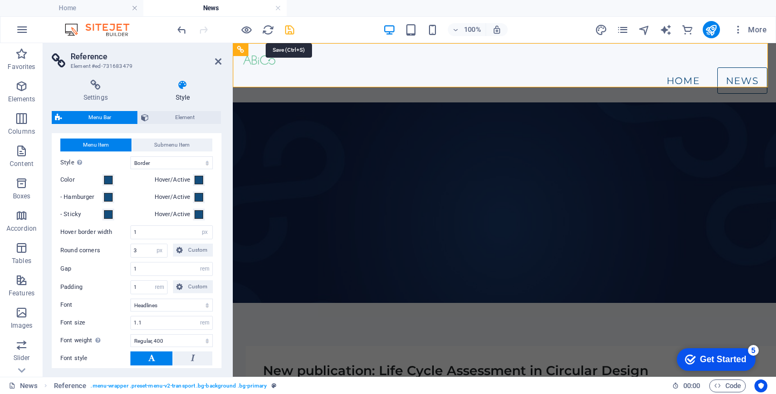
click at [286, 26] on icon "save" at bounding box center [289, 30] width 12 height 12
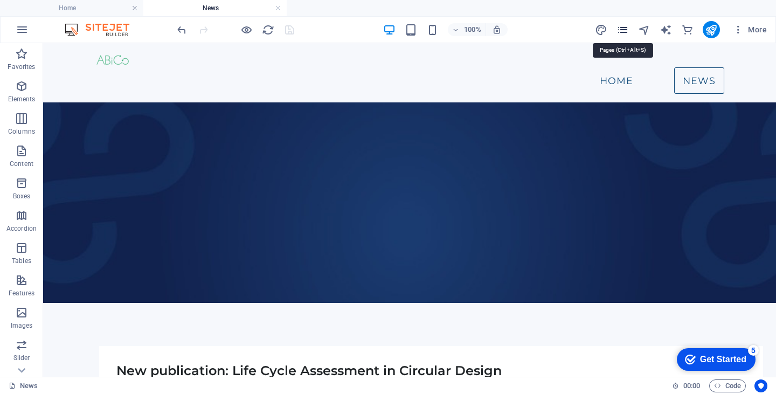
click at [621, 31] on icon "pages" at bounding box center [622, 30] width 12 height 12
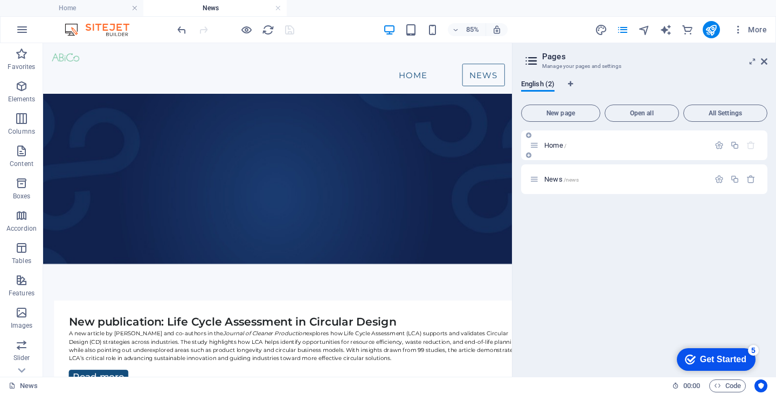
click at [550, 147] on span "Home /" at bounding box center [555, 145] width 22 height 8
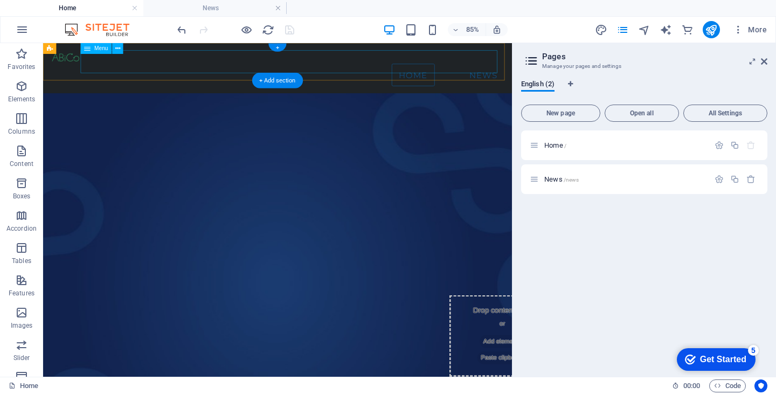
click at [471, 67] on nav "Home News" at bounding box center [319, 80] width 535 height 27
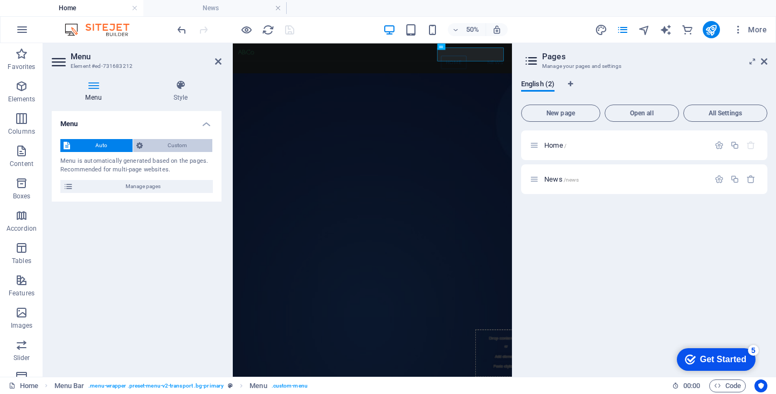
click at [164, 146] on span "Custom" at bounding box center [178, 145] width 64 height 13
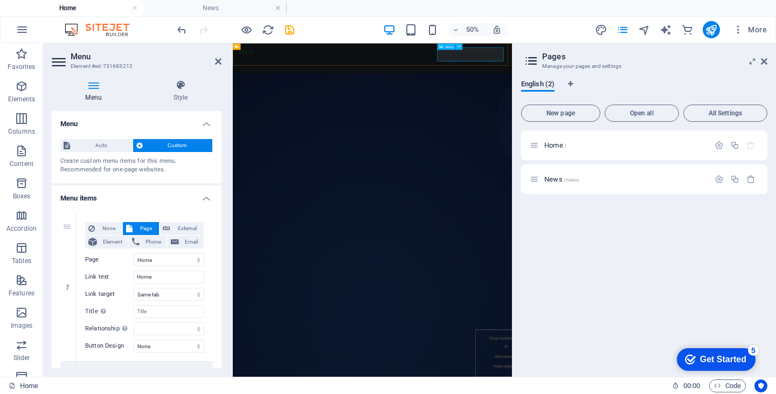
click at [667, 67] on nav "Home News" at bounding box center [511, 80] width 541 height 27
click at [459, 46] on icon at bounding box center [458, 47] width 3 height 6
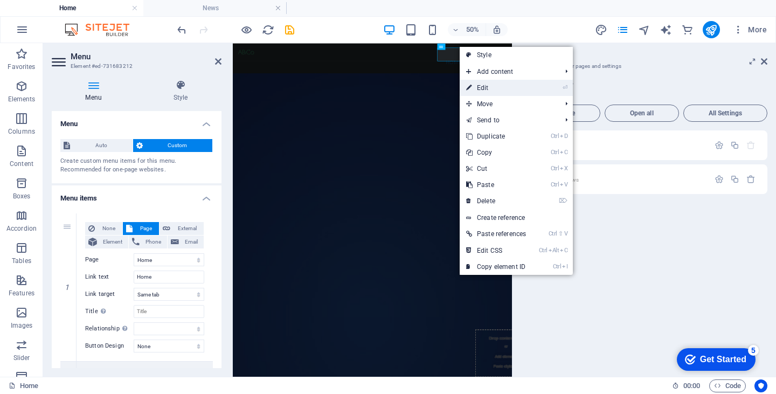
click at [475, 85] on link "⏎ Edit" at bounding box center [496, 88] width 73 height 16
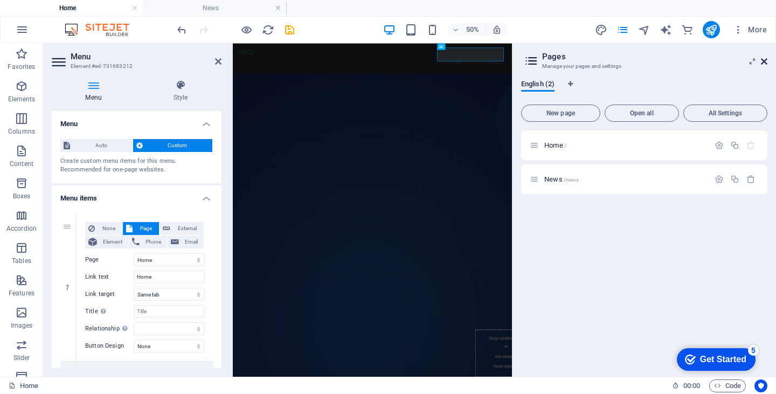
click at [764, 59] on icon at bounding box center [764, 61] width 6 height 9
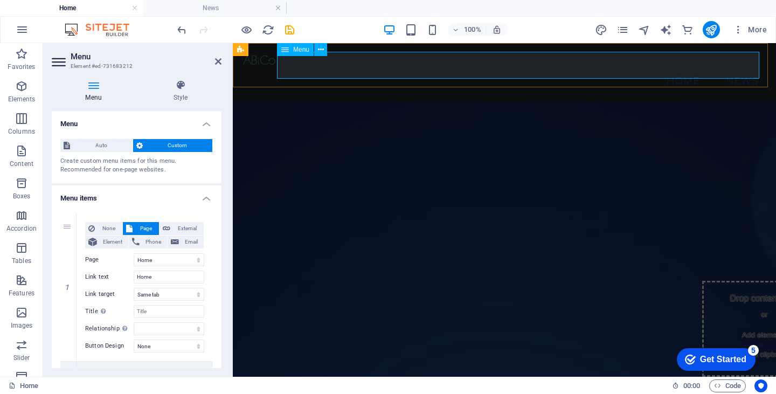
click at [622, 71] on nav "Home News" at bounding box center [504, 80] width 526 height 27
select select "rem"
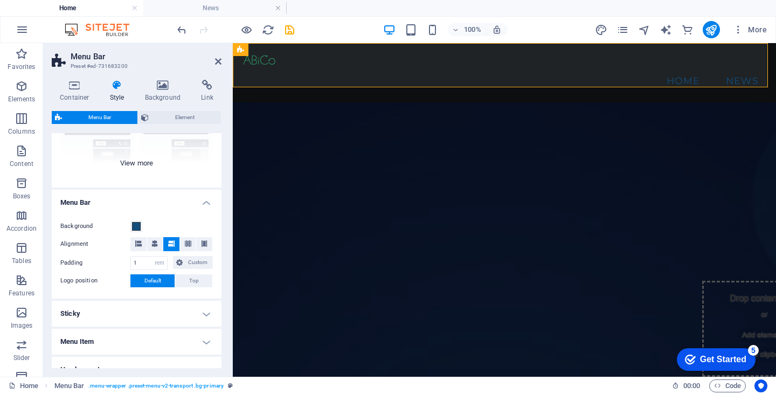
scroll to position [127, 0]
click at [137, 226] on span at bounding box center [136, 225] width 9 height 9
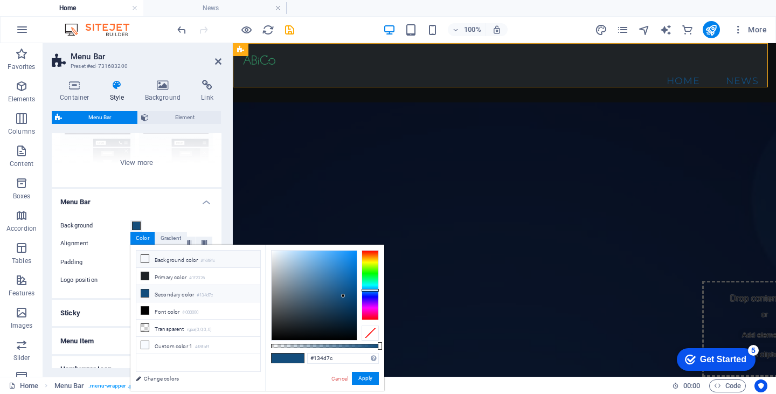
click at [144, 256] on icon at bounding box center [145, 259] width 8 height 8
type input "#f6f8fc"
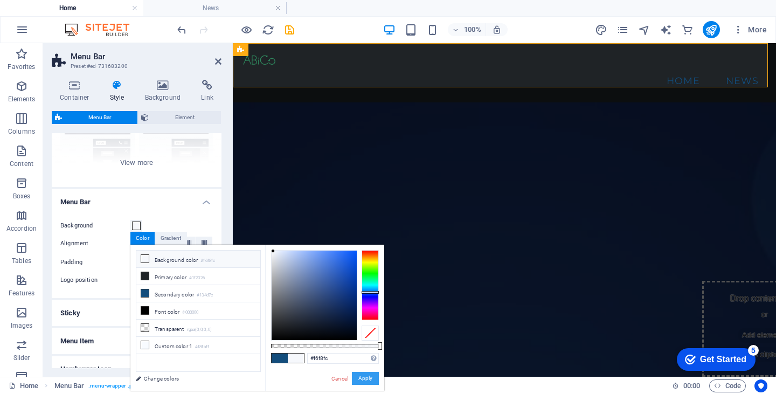
click at [362, 378] on button "Apply" at bounding box center [365, 378] width 27 height 13
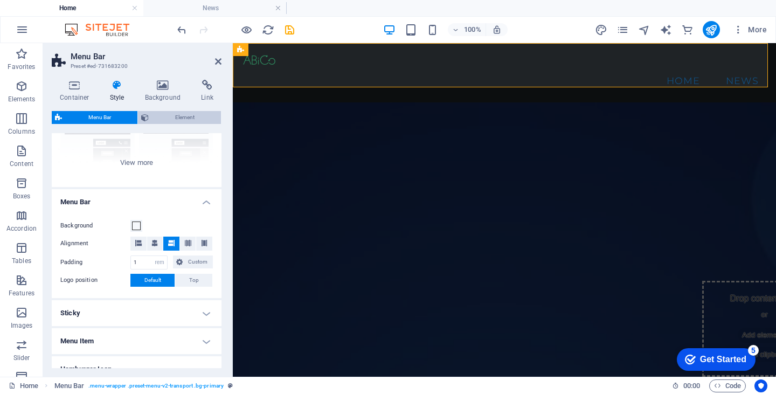
click at [173, 115] on span "Element" at bounding box center [185, 117] width 66 height 13
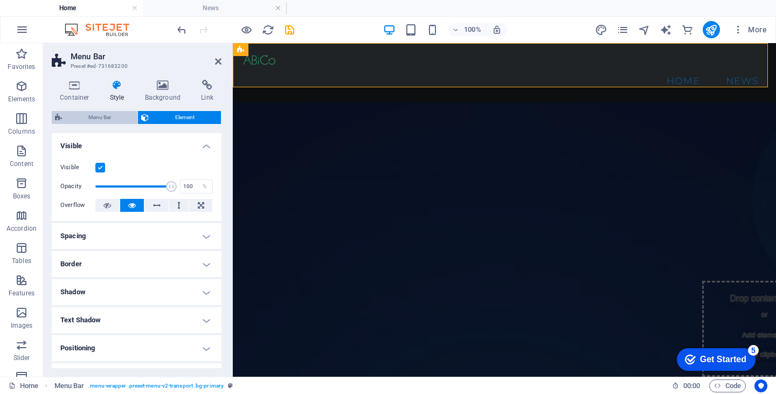
click at [99, 117] on span "Menu Bar" at bounding box center [99, 117] width 69 height 13
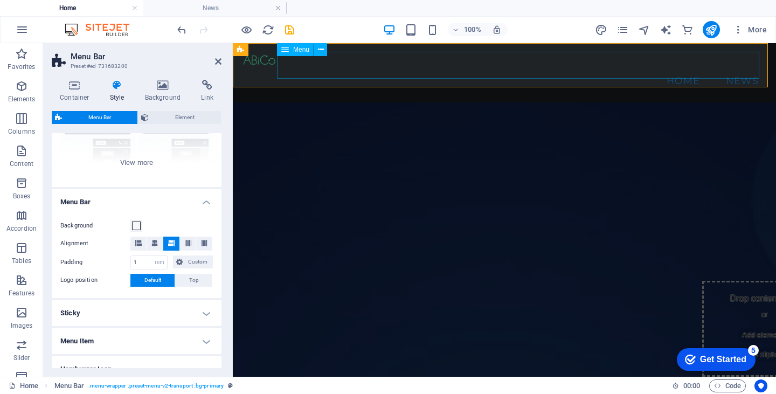
click at [373, 67] on nav "Home News" at bounding box center [504, 80] width 526 height 27
select select
select select "1"
select select
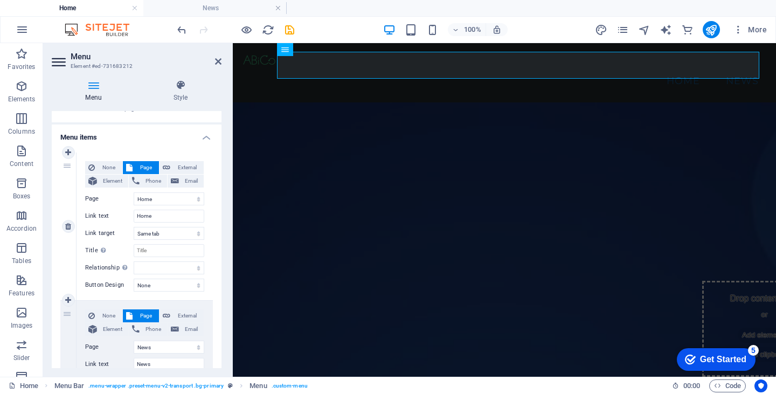
scroll to position [0, 0]
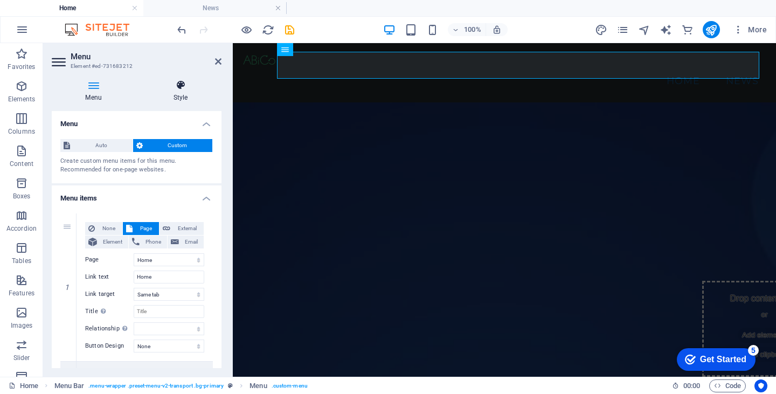
click at [180, 84] on icon at bounding box center [181, 85] width 82 height 11
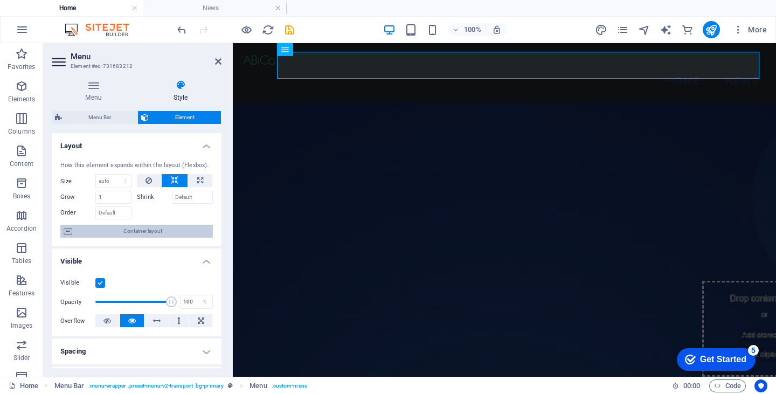
click at [117, 230] on span "Container layout" at bounding box center [142, 231] width 134 height 13
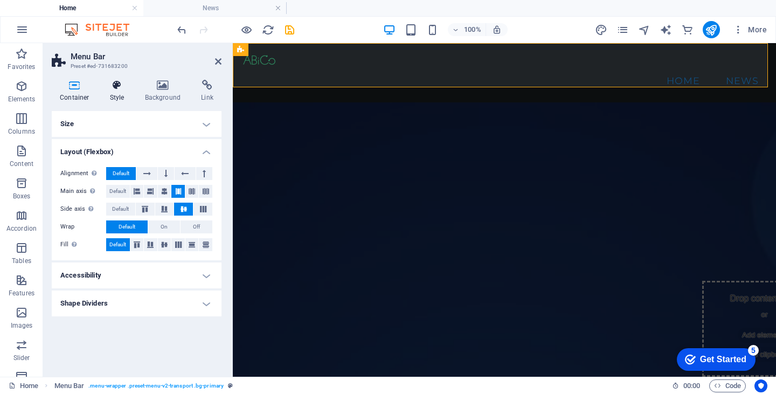
click at [117, 90] on icon at bounding box center [117, 85] width 31 height 11
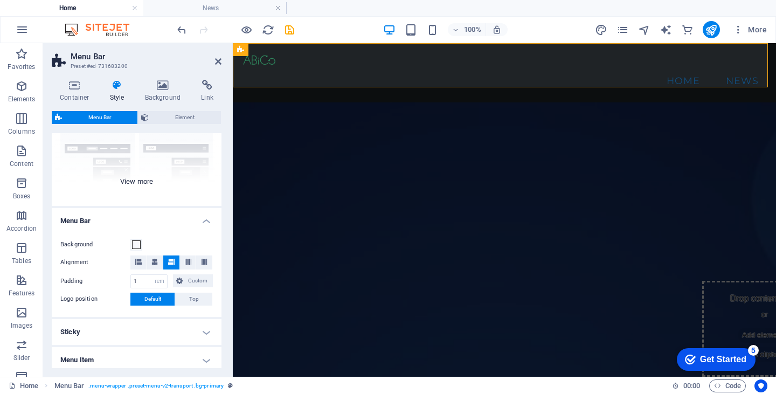
scroll to position [109, 0]
click at [136, 242] on span at bounding box center [136, 244] width 9 height 9
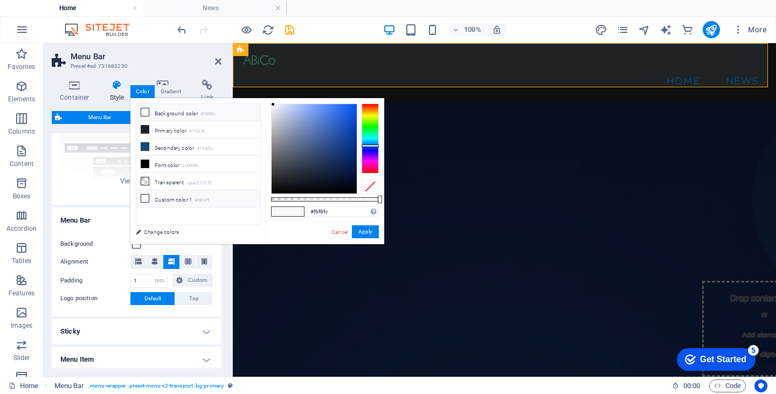
click at [144, 195] on icon at bounding box center [145, 199] width 8 height 8
type input "#f8fbff"
click at [365, 231] on button "Apply" at bounding box center [365, 231] width 27 height 13
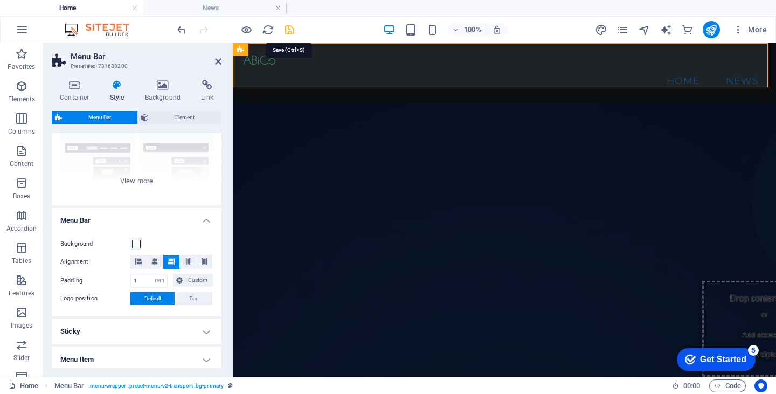
click at [286, 31] on icon "save" at bounding box center [289, 30] width 12 height 12
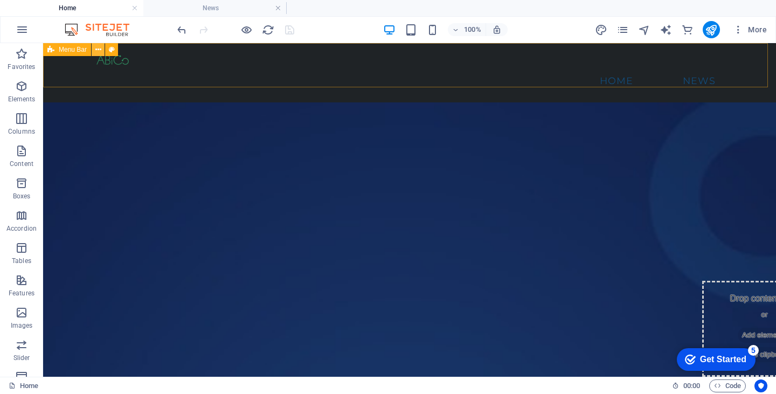
click at [0, 0] on icon at bounding box center [0, 0] width 0 height 0
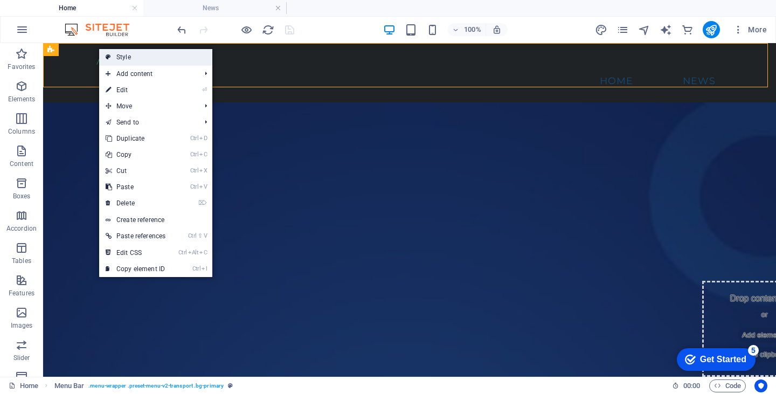
click at [124, 56] on link "Style" at bounding box center [155, 57] width 113 height 16
select select "rem"
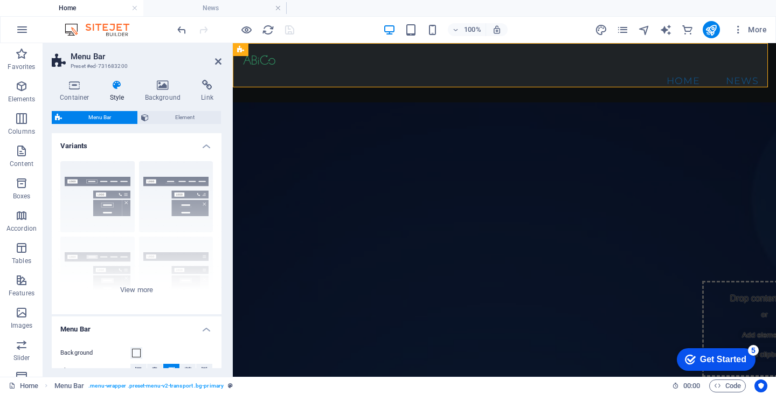
click at [116, 88] on icon at bounding box center [117, 85] width 31 height 11
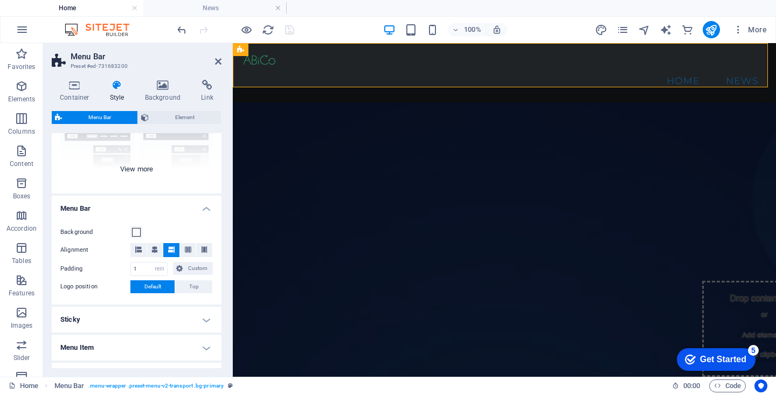
scroll to position [127, 0]
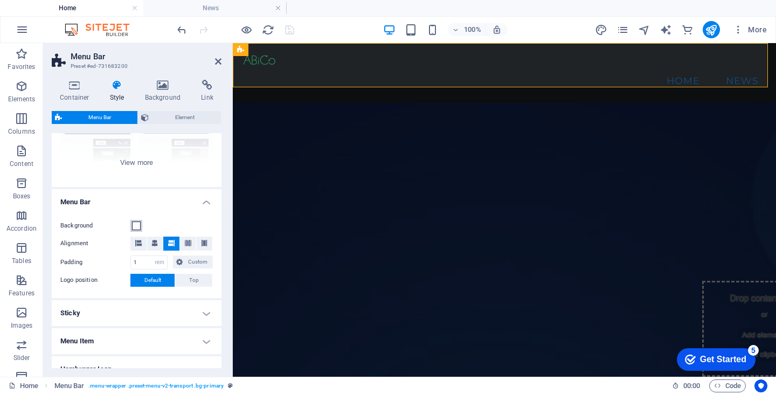
click at [134, 225] on span at bounding box center [136, 225] width 9 height 9
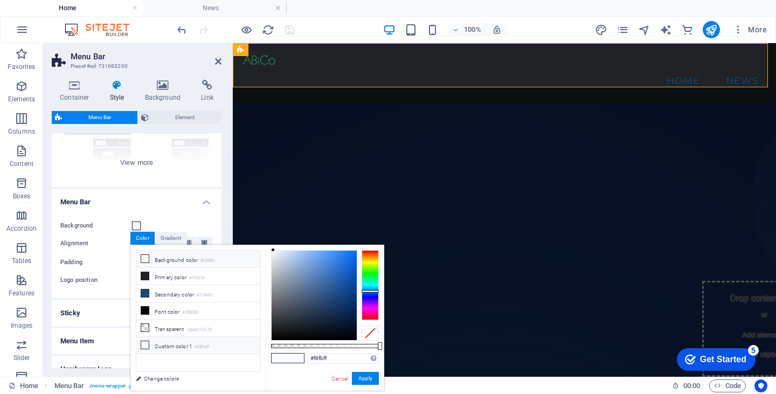
click at [144, 260] on icon at bounding box center [145, 259] width 8 height 8
click at [144, 289] on icon at bounding box center [145, 293] width 8 height 8
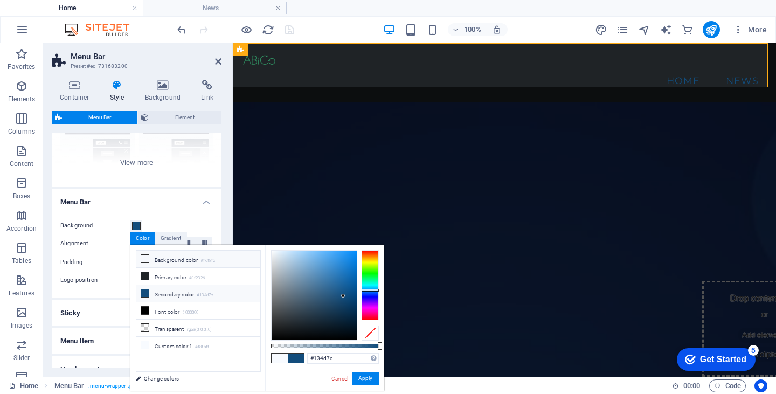
click at [144, 255] on icon at bounding box center [145, 259] width 8 height 8
type input "#f6f8fc"
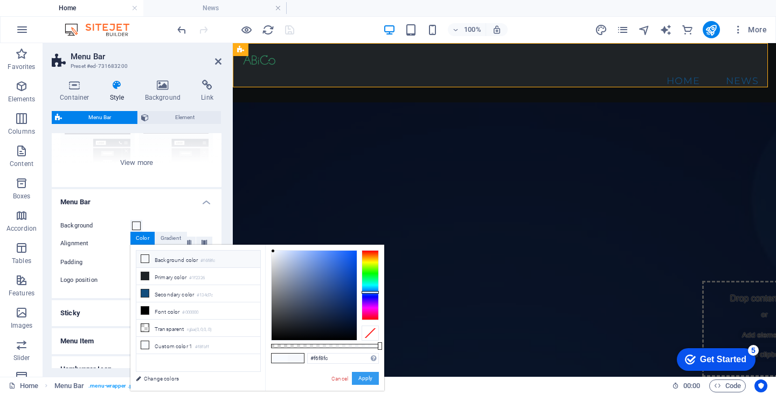
click at [362, 378] on button "Apply" at bounding box center [365, 378] width 27 height 13
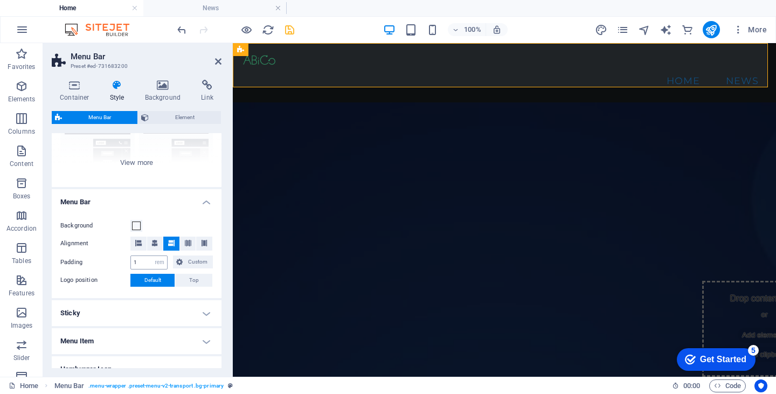
scroll to position [0, 0]
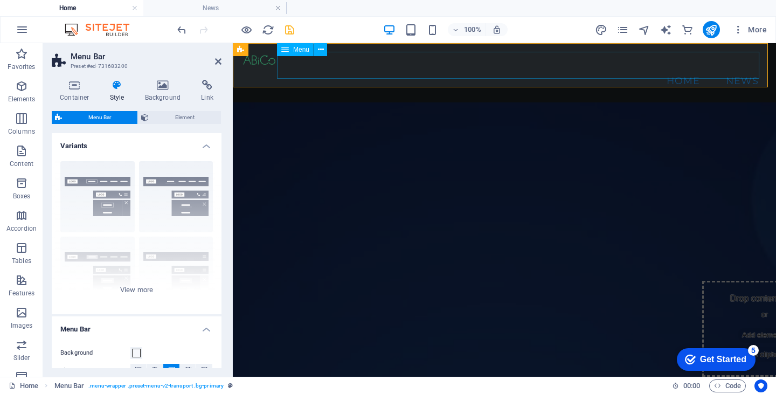
click at [672, 67] on nav "Home News" at bounding box center [504, 80] width 526 height 27
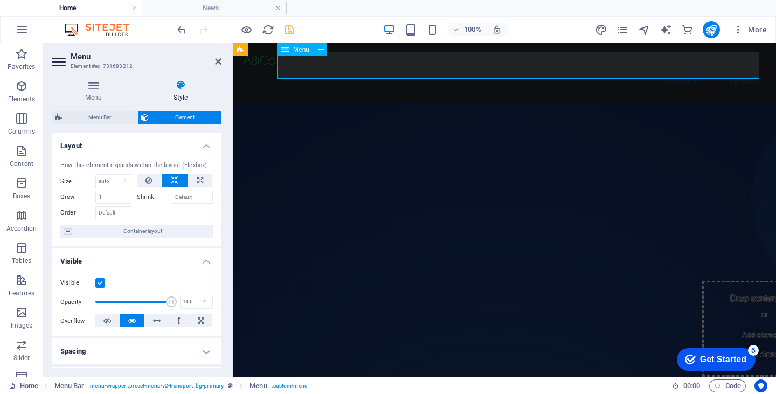
click at [674, 67] on nav "Home News" at bounding box center [504, 80] width 526 height 27
click at [216, 60] on icon at bounding box center [218, 61] width 6 height 9
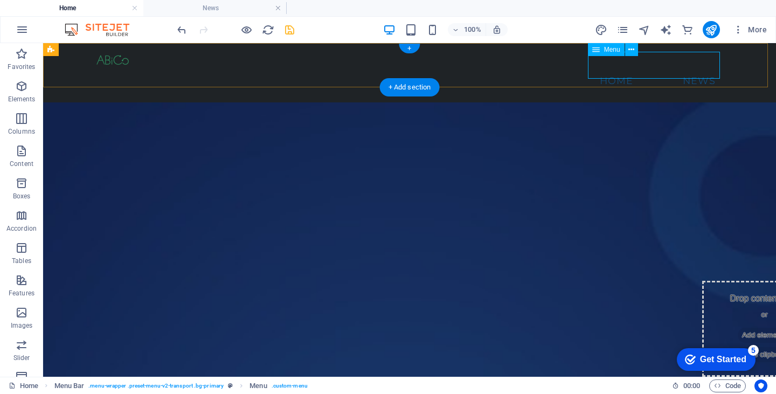
click at [623, 67] on nav "Home News" at bounding box center [409, 80] width 629 height 27
click at [632, 49] on icon at bounding box center [631, 49] width 6 height 11
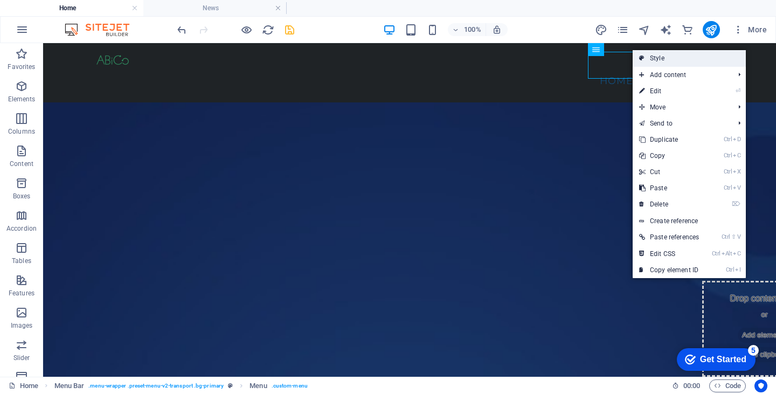
click at [653, 59] on link "Style" at bounding box center [689, 58] width 113 height 16
select select "rem"
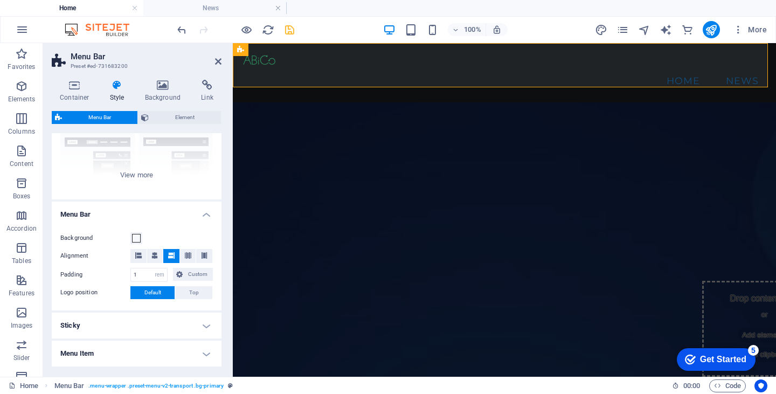
scroll to position [115, 0]
click at [136, 234] on span at bounding box center [136, 237] width 9 height 9
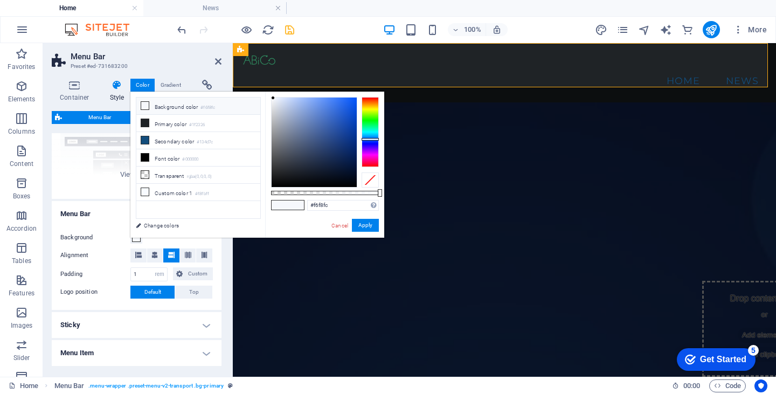
click at [144, 105] on icon at bounding box center [145, 106] width 8 height 8
click at [363, 224] on button "Apply" at bounding box center [365, 225] width 27 height 13
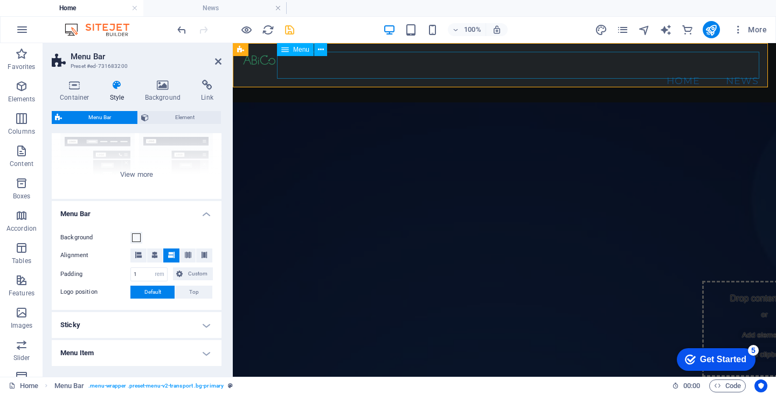
click at [476, 70] on nav "Home News" at bounding box center [504, 80] width 526 height 27
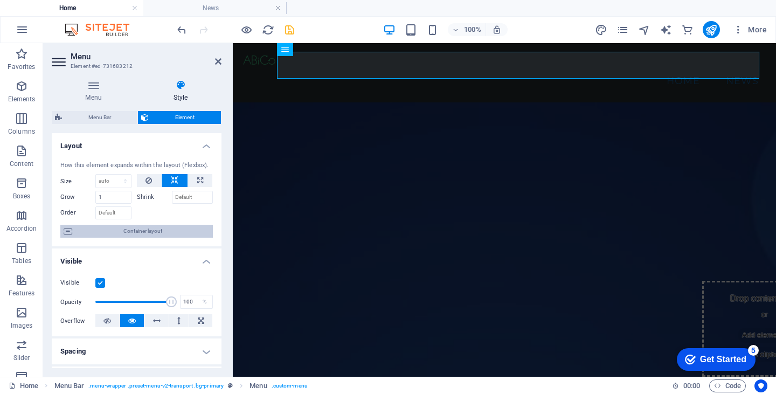
click at [144, 231] on span "Container layout" at bounding box center [142, 231] width 134 height 13
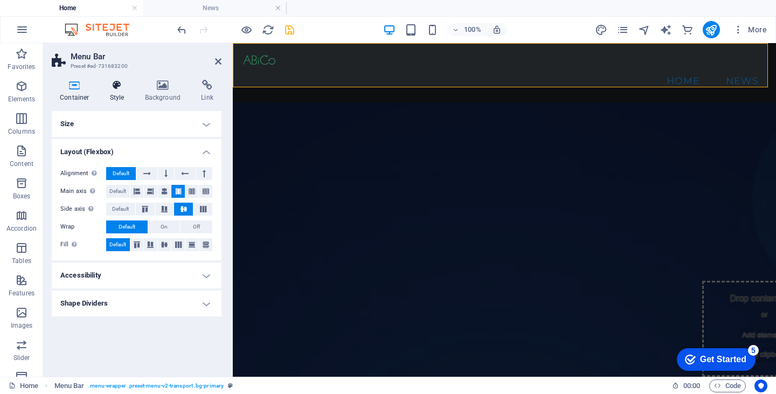
click at [117, 93] on h4 "Style" at bounding box center [119, 91] width 35 height 23
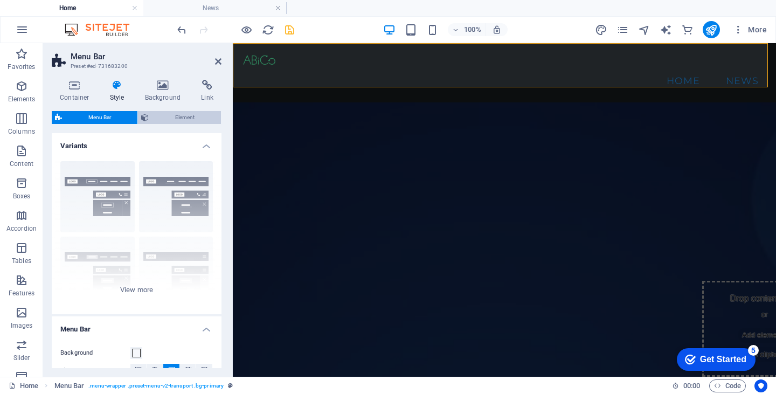
click at [177, 114] on span "Element" at bounding box center [185, 117] width 66 height 13
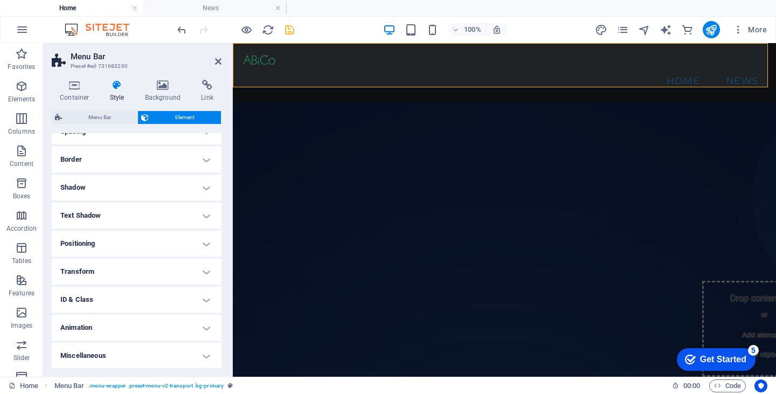
scroll to position [0, 0]
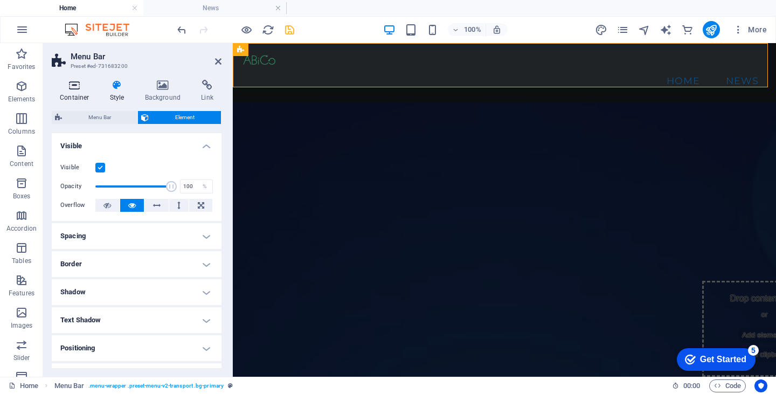
click at [72, 85] on icon at bounding box center [75, 85] width 46 height 11
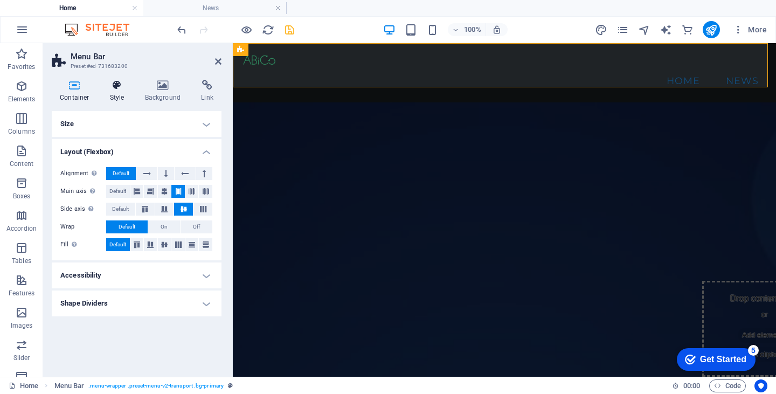
click at [117, 87] on icon at bounding box center [117, 85] width 31 height 11
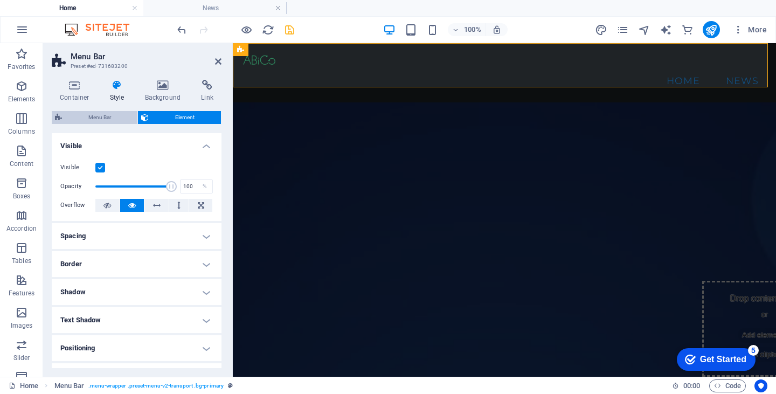
click at [101, 119] on span "Menu Bar" at bounding box center [99, 117] width 69 height 13
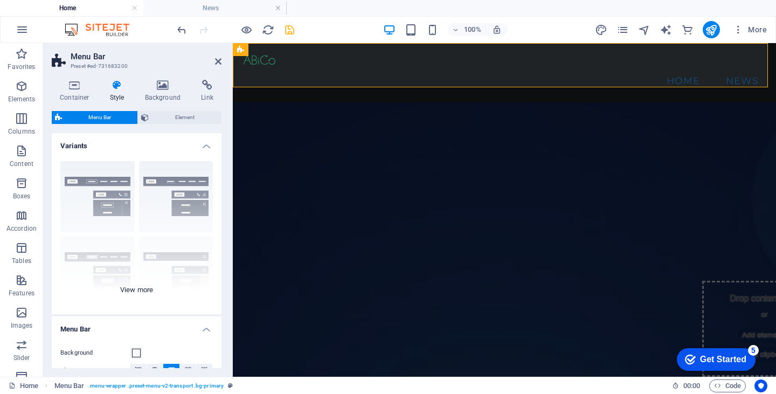
scroll to position [138, 0]
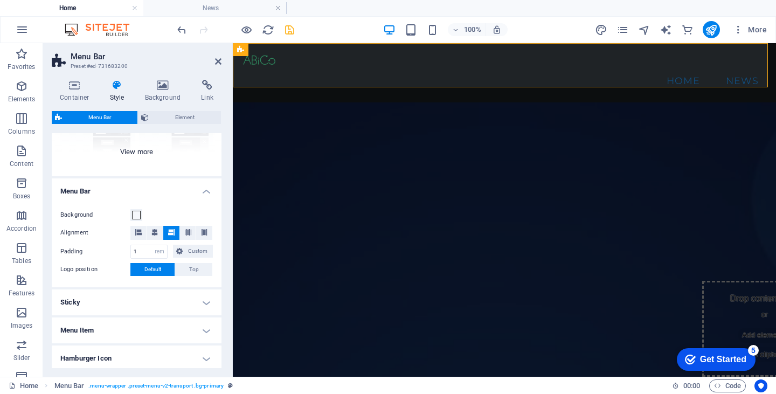
click at [134, 155] on div "Border Centered Default Fixed Loki Trigger Wide XXL" at bounding box center [137, 96] width 170 height 162
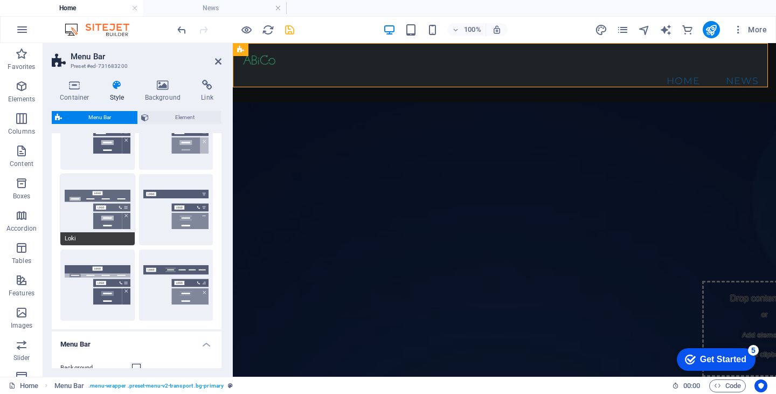
scroll to position [291, 0]
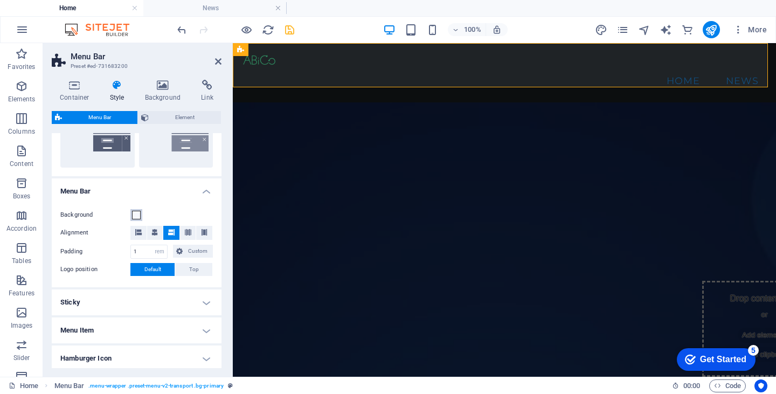
click at [135, 214] on span at bounding box center [136, 215] width 9 height 9
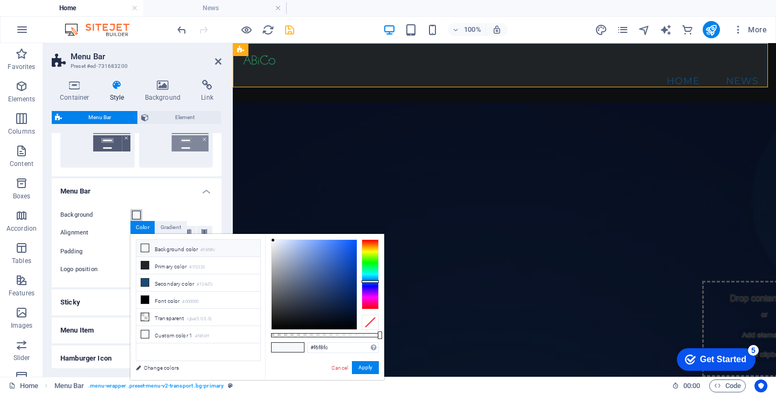
click at [135, 214] on span at bounding box center [136, 215] width 9 height 9
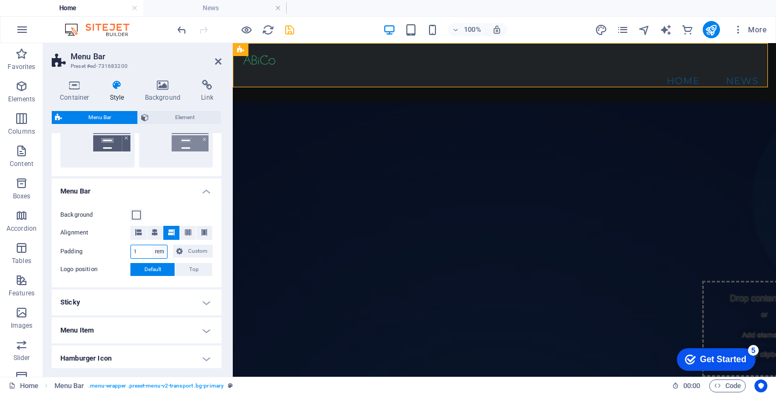
click at [161, 251] on select "px rem % vh vw Custom" at bounding box center [159, 251] width 15 height 13
select select "px"
click at [152, 245] on select "px rem % vh vw Custom" at bounding box center [159, 251] width 15 height 13
type input "16"
click at [159, 248] on select "px rem % vh vw Custom" at bounding box center [159, 251] width 15 height 13
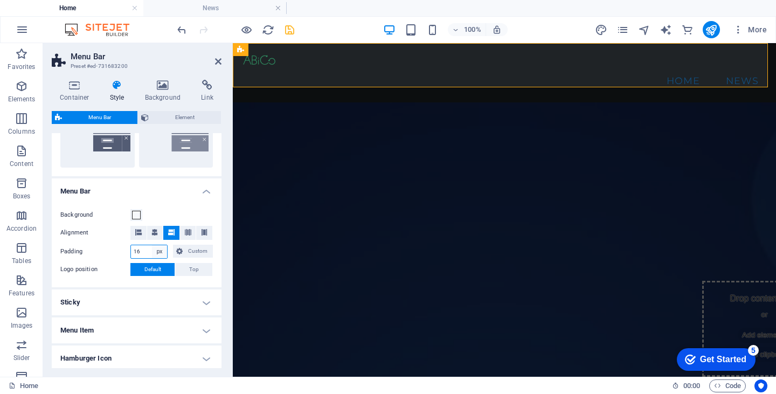
select select "rem"
click at [152, 245] on select "px rem % vh vw Custom" at bounding box center [159, 251] width 15 height 13
type input "1"
click at [151, 270] on span "Default" at bounding box center [152, 269] width 17 height 13
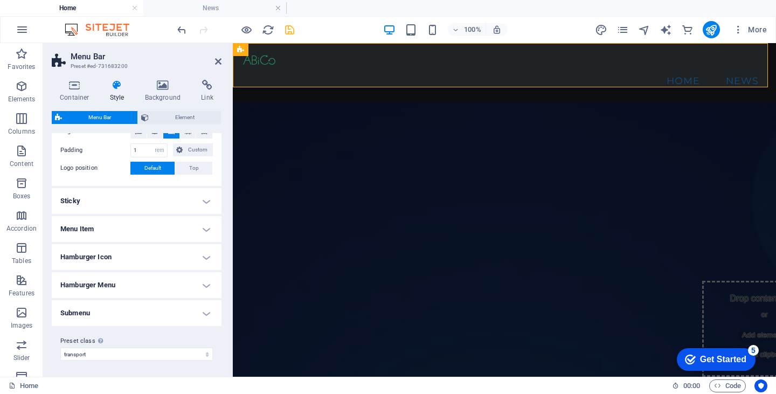
click at [144, 227] on h4 "Menu Item" at bounding box center [137, 229] width 170 height 26
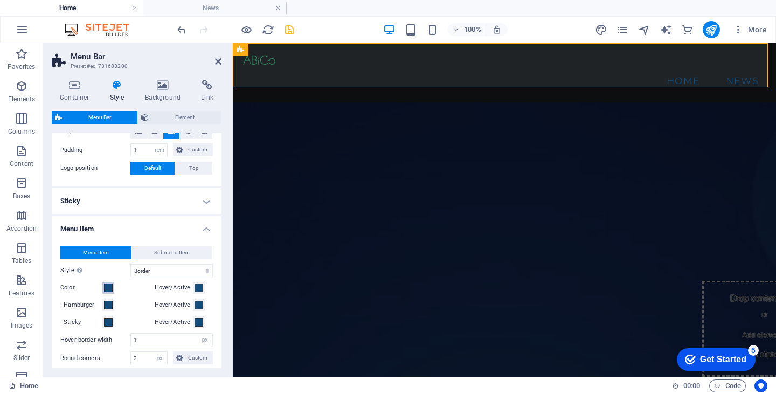
click at [107, 287] on span at bounding box center [108, 287] width 9 height 9
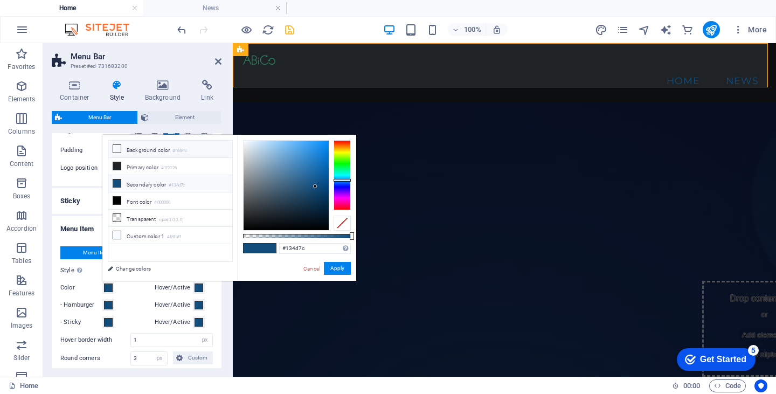
click at [116, 148] on icon at bounding box center [117, 149] width 8 height 8
type input "#f6f8fc"
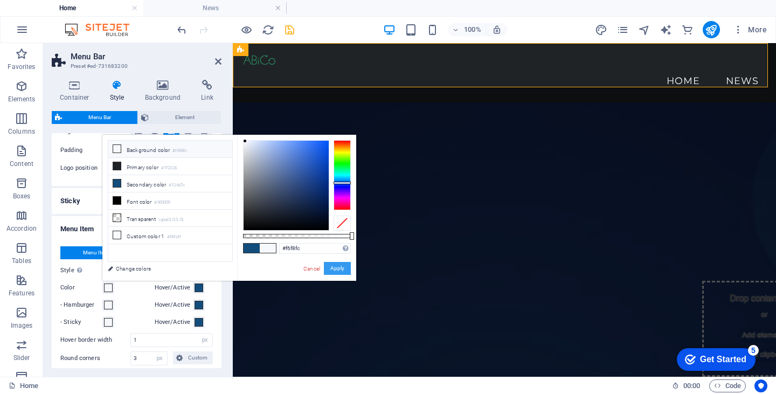
click at [334, 267] on button "Apply" at bounding box center [337, 268] width 27 height 13
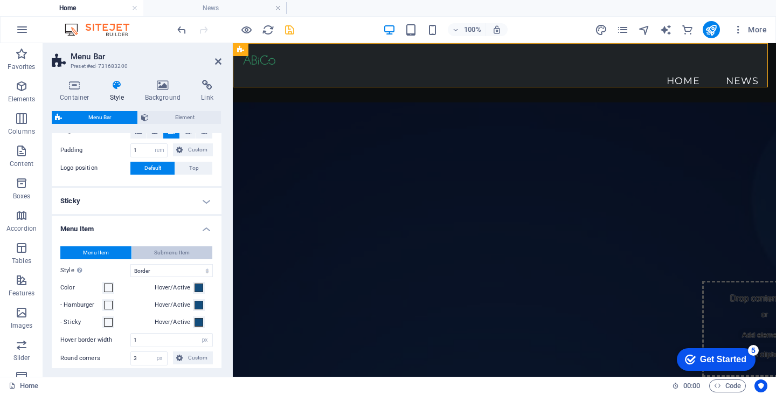
click at [168, 252] on span "Submenu Item" at bounding box center [172, 252] width 36 height 13
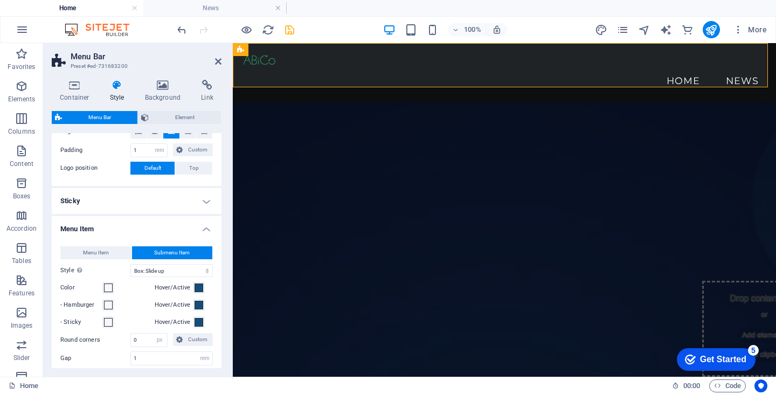
select select
click at [87, 250] on span "Menu Item" at bounding box center [96, 252] width 26 height 13
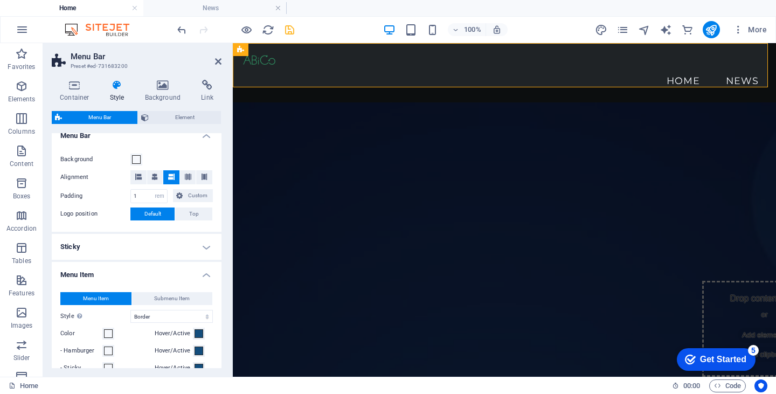
scroll to position [253, 0]
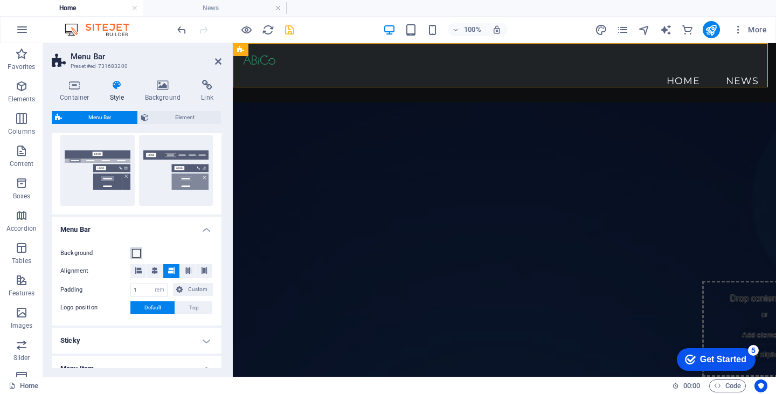
click at [136, 254] on span at bounding box center [136, 253] width 9 height 9
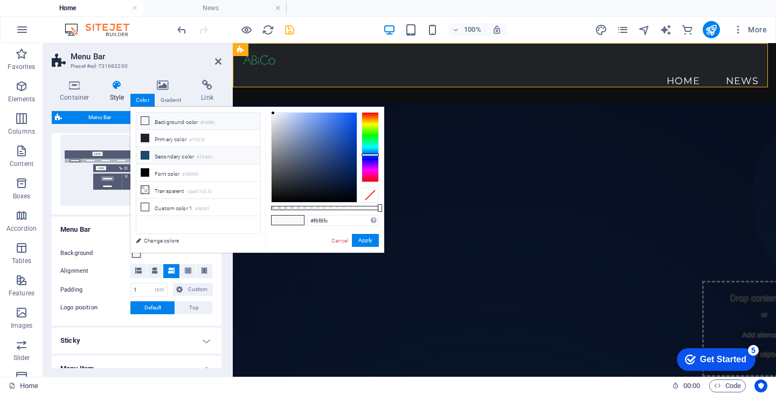
click at [145, 151] on icon at bounding box center [145, 155] width 8 height 8
type input "#134d7c"
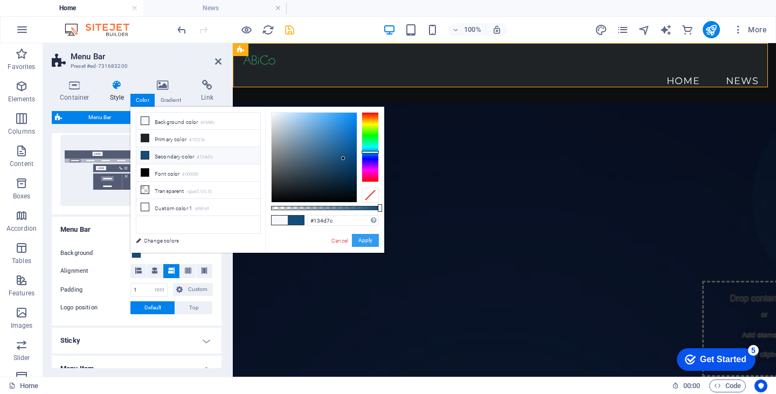
click at [361, 239] on button "Apply" at bounding box center [365, 240] width 27 height 13
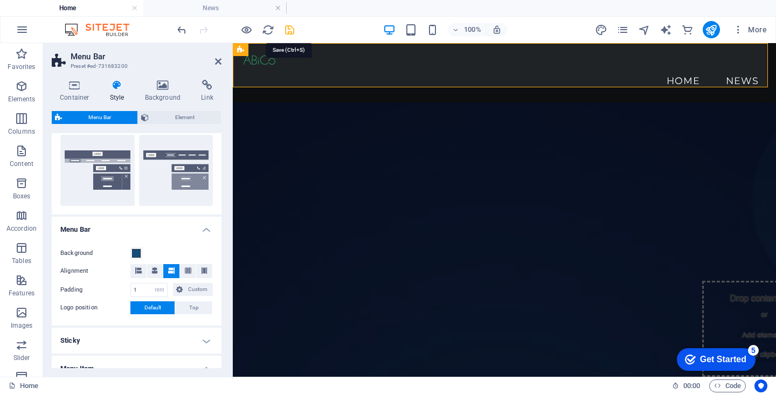
click at [291, 27] on icon "save" at bounding box center [289, 30] width 12 height 12
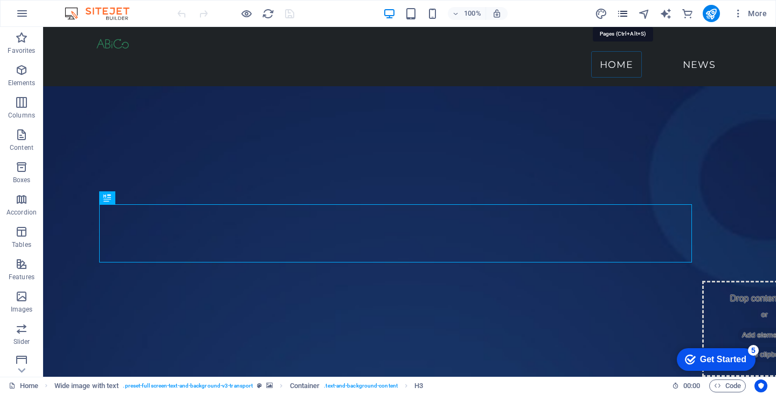
click at [623, 14] on icon "pages" at bounding box center [622, 14] width 12 height 12
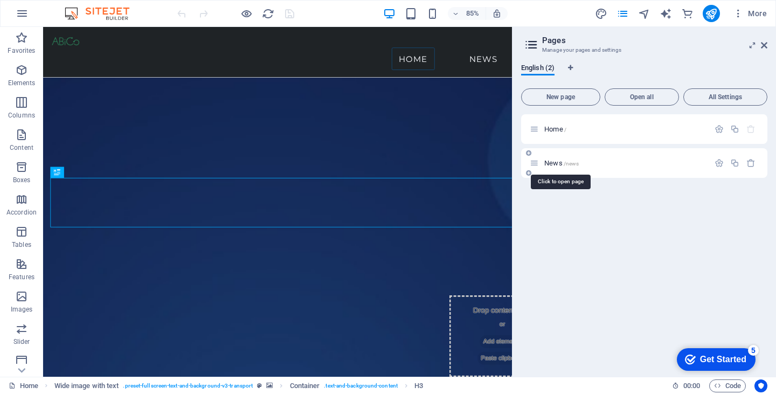
click at [548, 163] on span "News /news" at bounding box center [561, 163] width 34 height 8
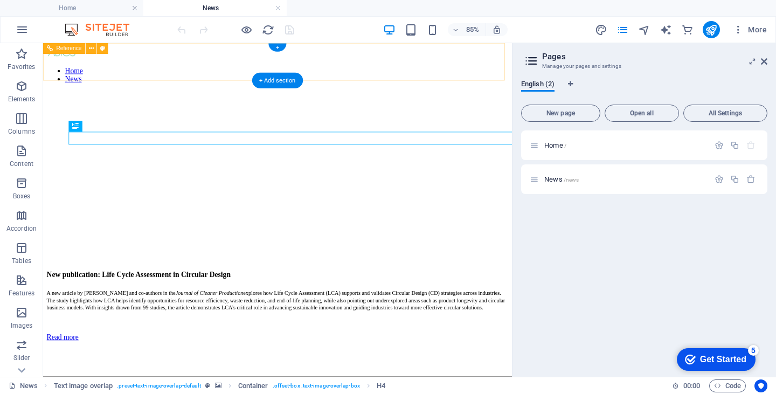
click at [547, 71] on nav "Home News" at bounding box center [318, 80] width 543 height 19
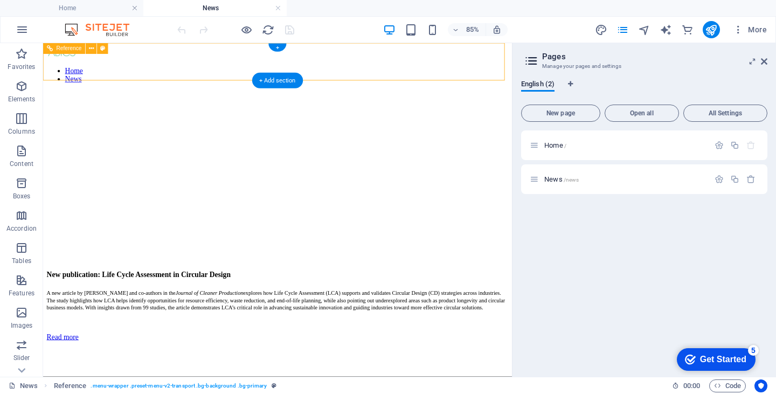
click at [547, 71] on nav "Home News" at bounding box center [318, 80] width 543 height 19
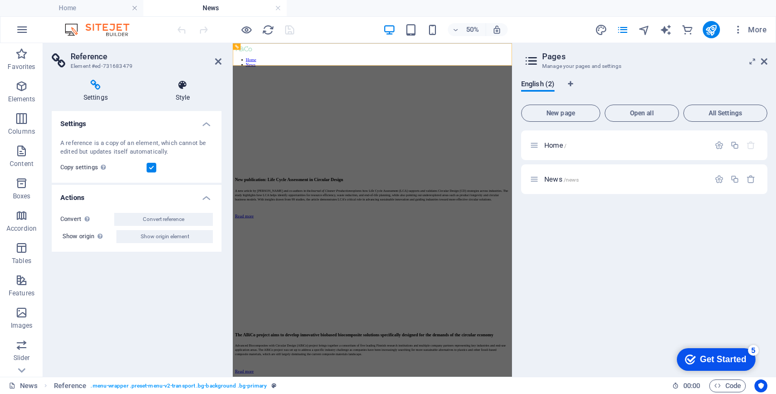
click at [180, 87] on icon at bounding box center [183, 85] width 78 height 11
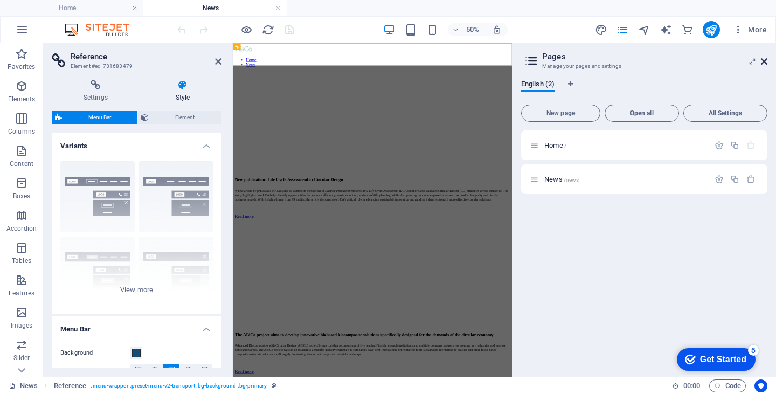
click at [0, 0] on icon at bounding box center [0, 0] width 0 height 0
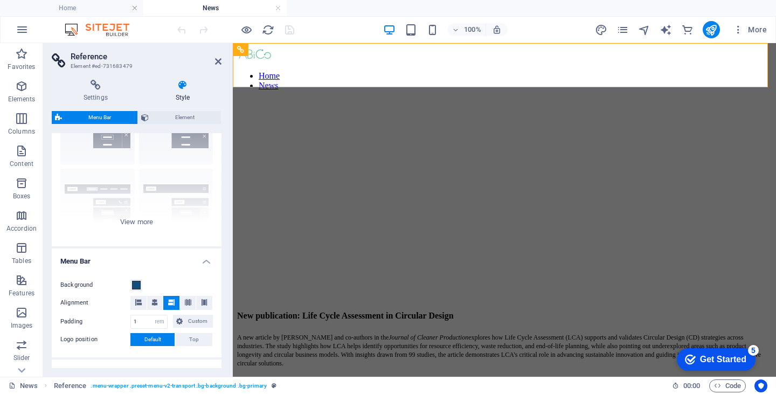
scroll to position [63, 0]
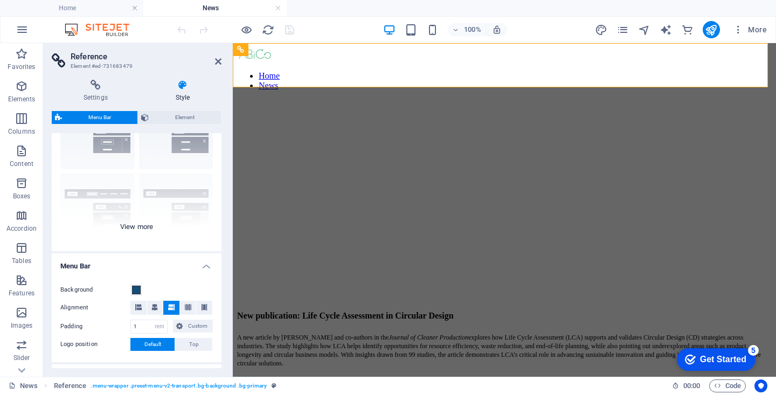
click at [131, 223] on div "Border Centered Default Fixed Loki Trigger Wide XXL" at bounding box center [137, 170] width 170 height 162
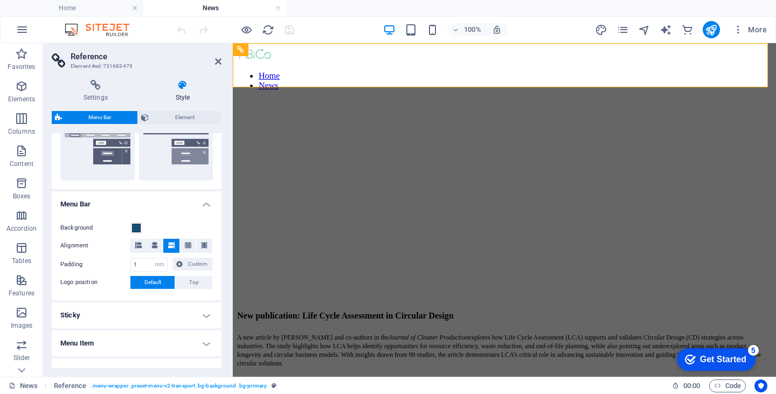
scroll to position [277, 0]
click at [137, 226] on span at bounding box center [136, 229] width 9 height 9
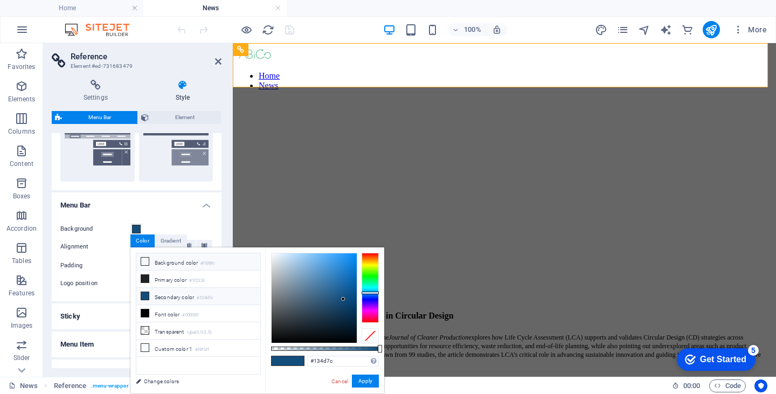
click at [144, 261] on icon at bounding box center [145, 262] width 8 height 8
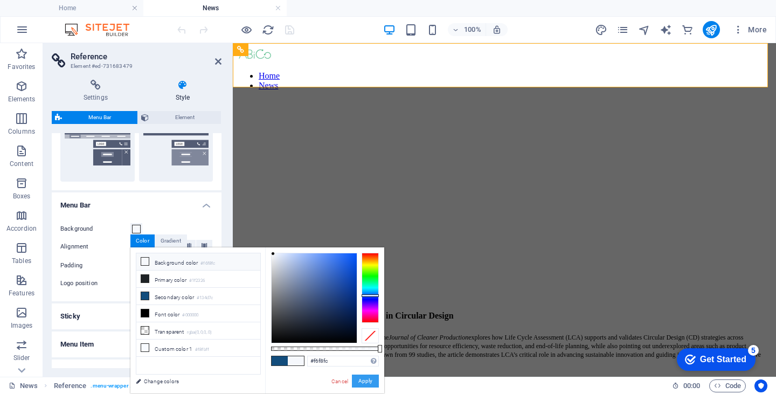
click at [362, 378] on button "Apply" at bounding box center [365, 380] width 27 height 13
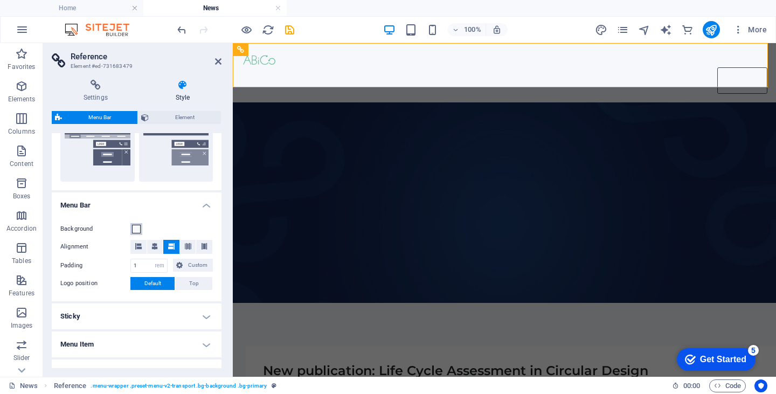
click at [137, 226] on span at bounding box center [136, 229] width 9 height 9
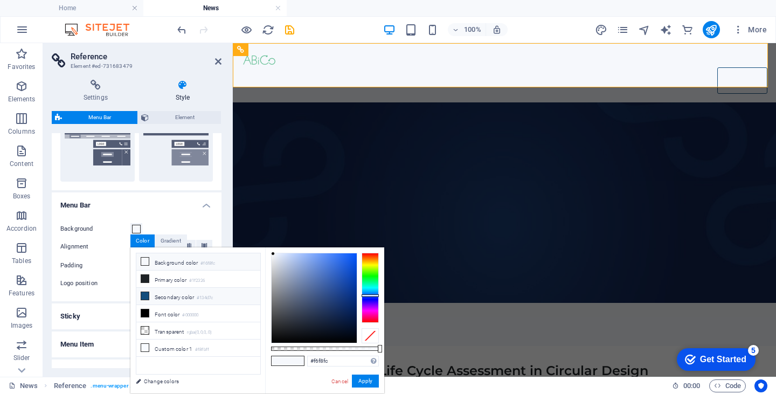
click at [143, 293] on icon at bounding box center [145, 296] width 8 height 8
type input "#134d7c"
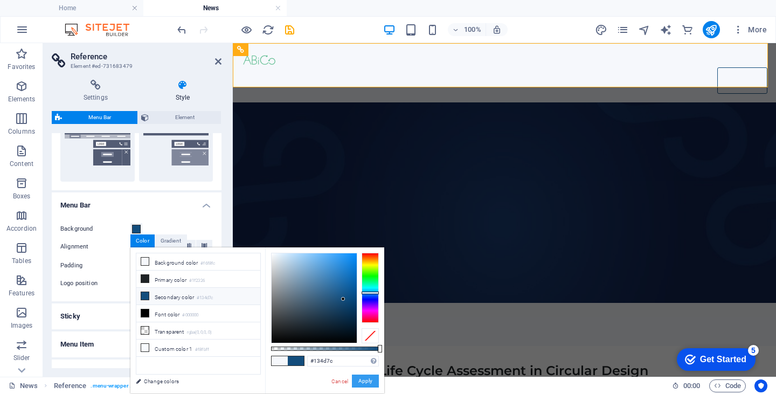
click at [362, 380] on button "Apply" at bounding box center [365, 380] width 27 height 13
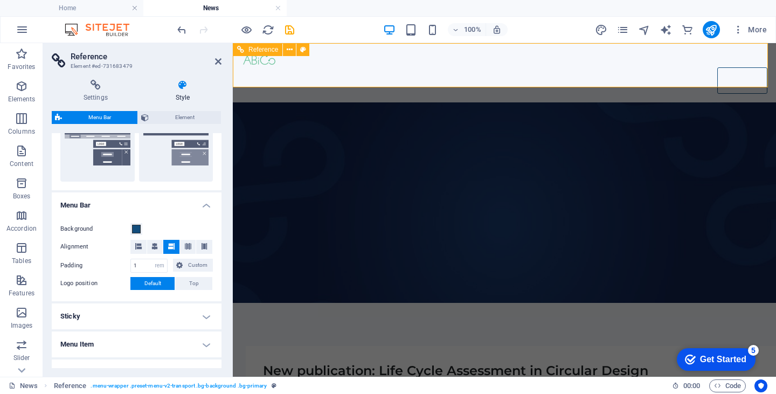
click at [670, 67] on nav "Home News" at bounding box center [504, 80] width 526 height 27
click at [688, 68] on nav "Home News" at bounding box center [504, 80] width 526 height 27
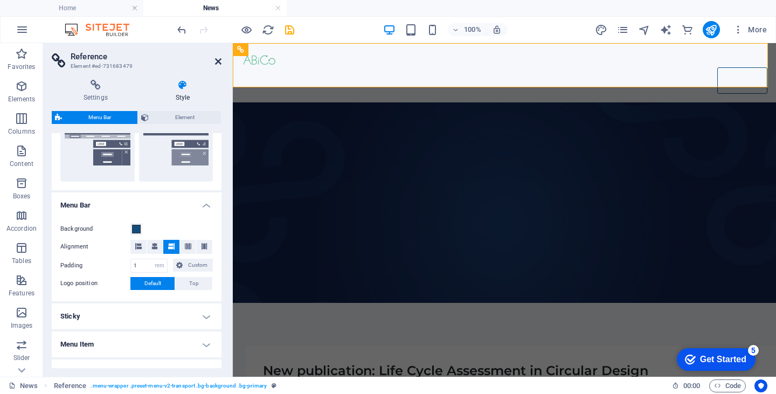
click at [217, 64] on icon at bounding box center [218, 61] width 6 height 9
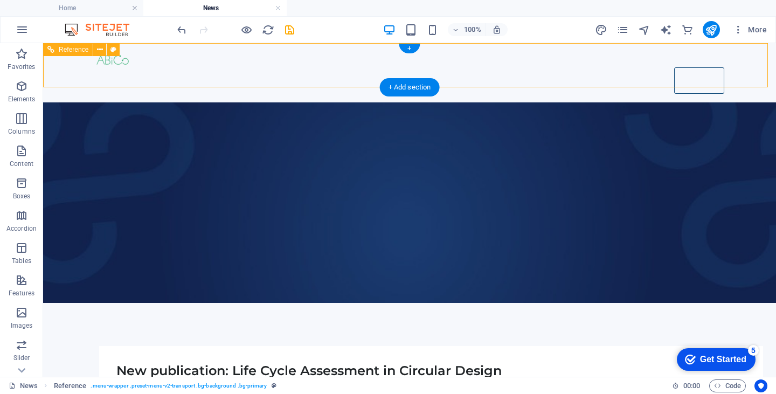
click at [686, 67] on nav "Home News" at bounding box center [409, 80] width 629 height 27
click at [680, 67] on nav "Home News" at bounding box center [409, 80] width 629 height 27
select select "rem"
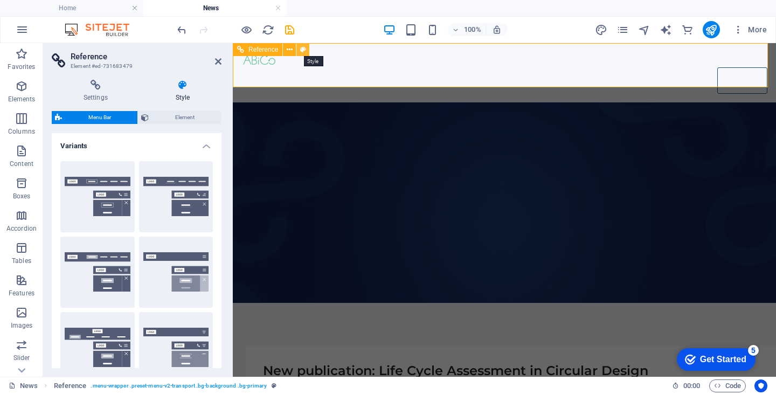
click at [302, 48] on icon at bounding box center [303, 49] width 6 height 11
click at [181, 100] on h4 "Style" at bounding box center [183, 91] width 78 height 23
click at [94, 86] on icon at bounding box center [96, 85] width 88 height 11
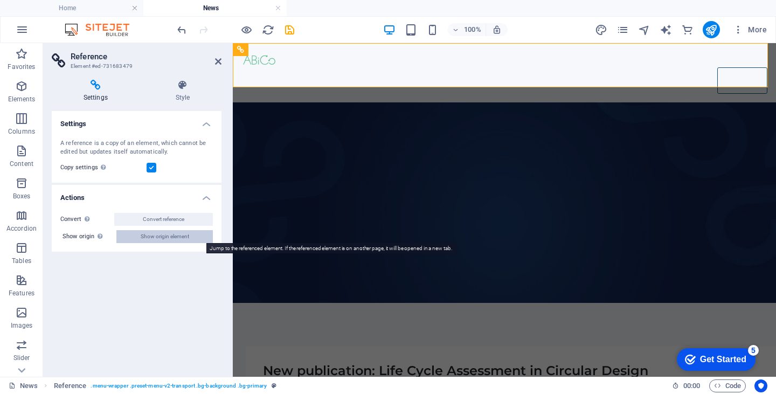
click at [143, 235] on span "Show origin element" at bounding box center [165, 236] width 48 height 13
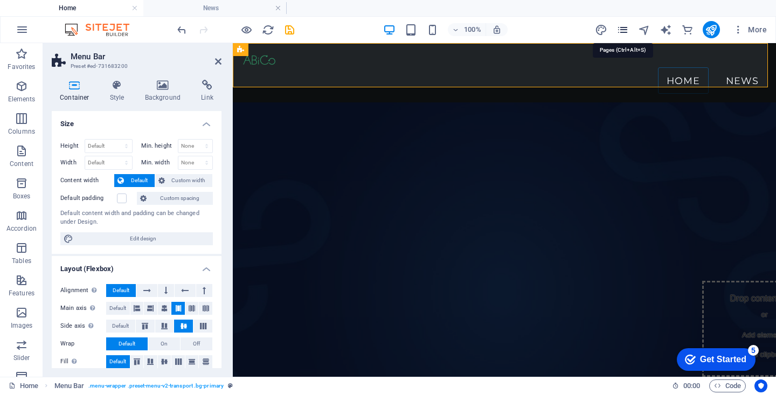
click at [621, 30] on icon "pages" at bounding box center [622, 30] width 12 height 12
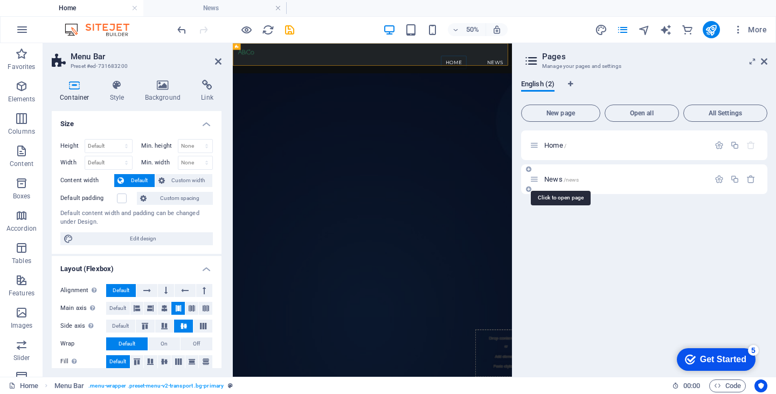
click at [550, 179] on span "News /news" at bounding box center [561, 179] width 34 height 8
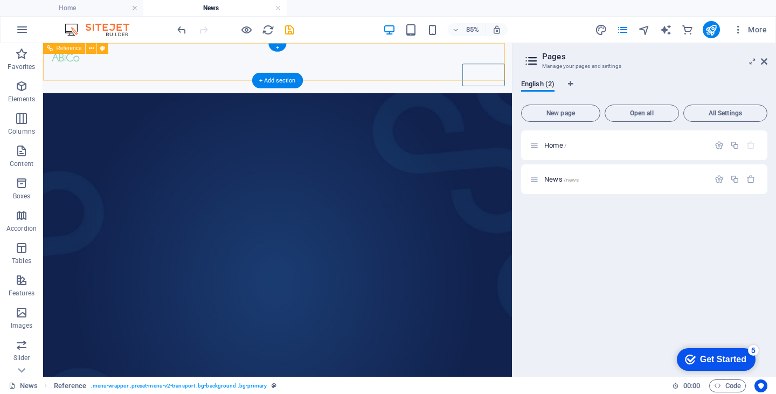
click at [538, 70] on nav "Home News" at bounding box center [319, 80] width 535 height 27
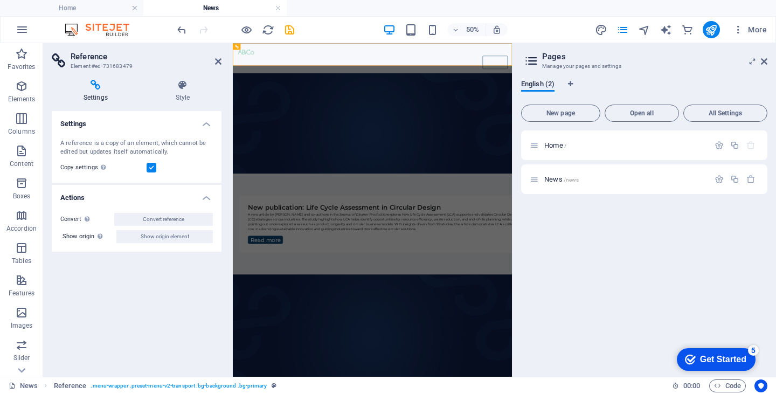
click at [152, 170] on label at bounding box center [152, 168] width 10 height 10
click at [0, 0] on input "Copy settings Use the same settings (flex, animation, position, style) as for t…" at bounding box center [0, 0] width 0 height 0
click at [152, 170] on label at bounding box center [152, 168] width 10 height 10
click at [0, 0] on input "Copy settings Use the same settings (flex, animation, position, style) as for t…" at bounding box center [0, 0] width 0 height 0
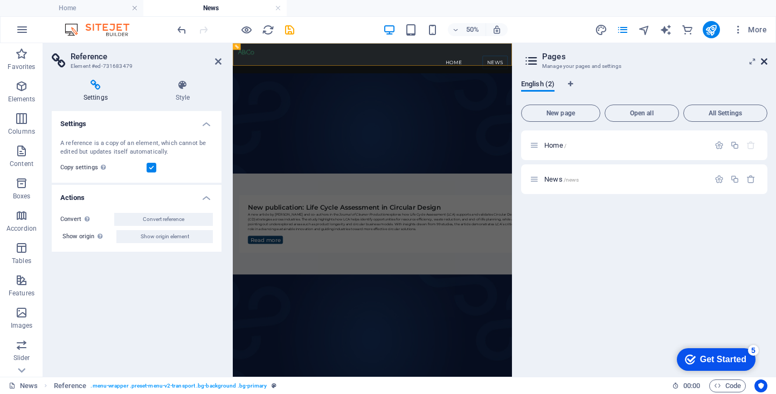
click at [764, 59] on icon at bounding box center [764, 61] width 6 height 9
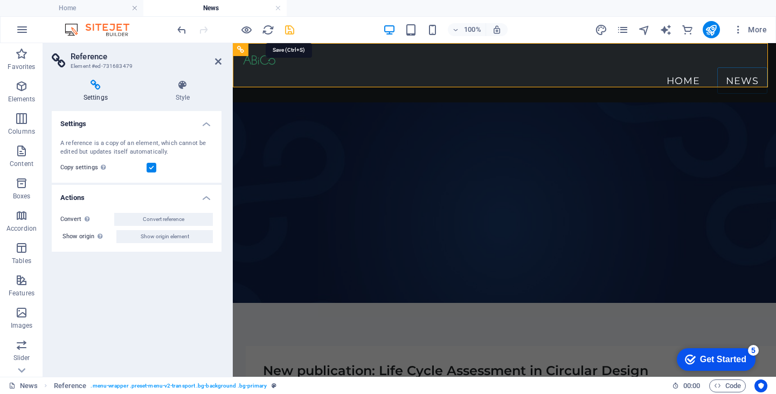
click at [285, 29] on icon "save" at bounding box center [289, 30] width 12 height 12
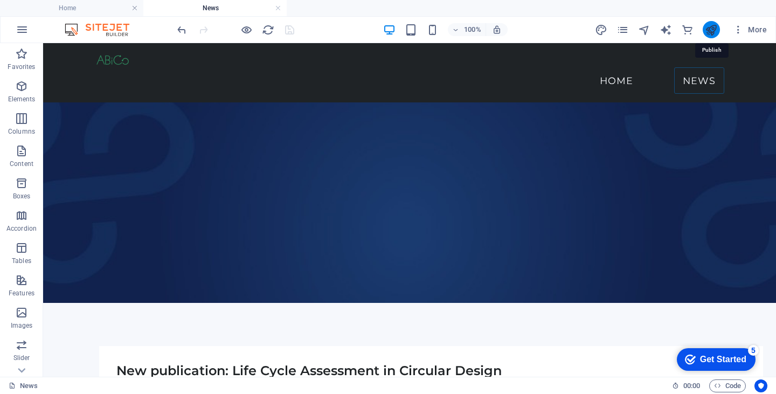
click at [712, 26] on icon "publish" at bounding box center [711, 30] width 12 height 12
